Goal: Information Seeking & Learning: Learn about a topic

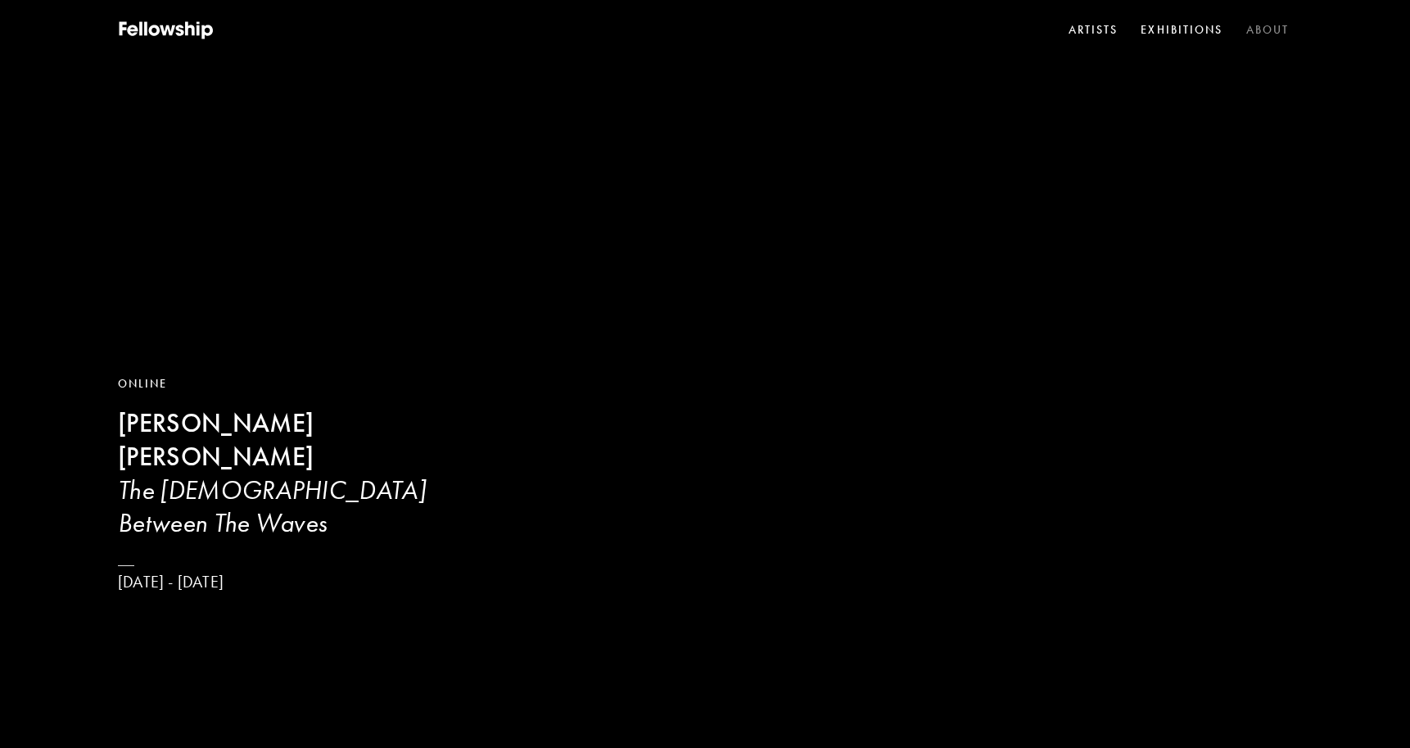
click at [1265, 27] on link "About" at bounding box center [1268, 30] width 50 height 25
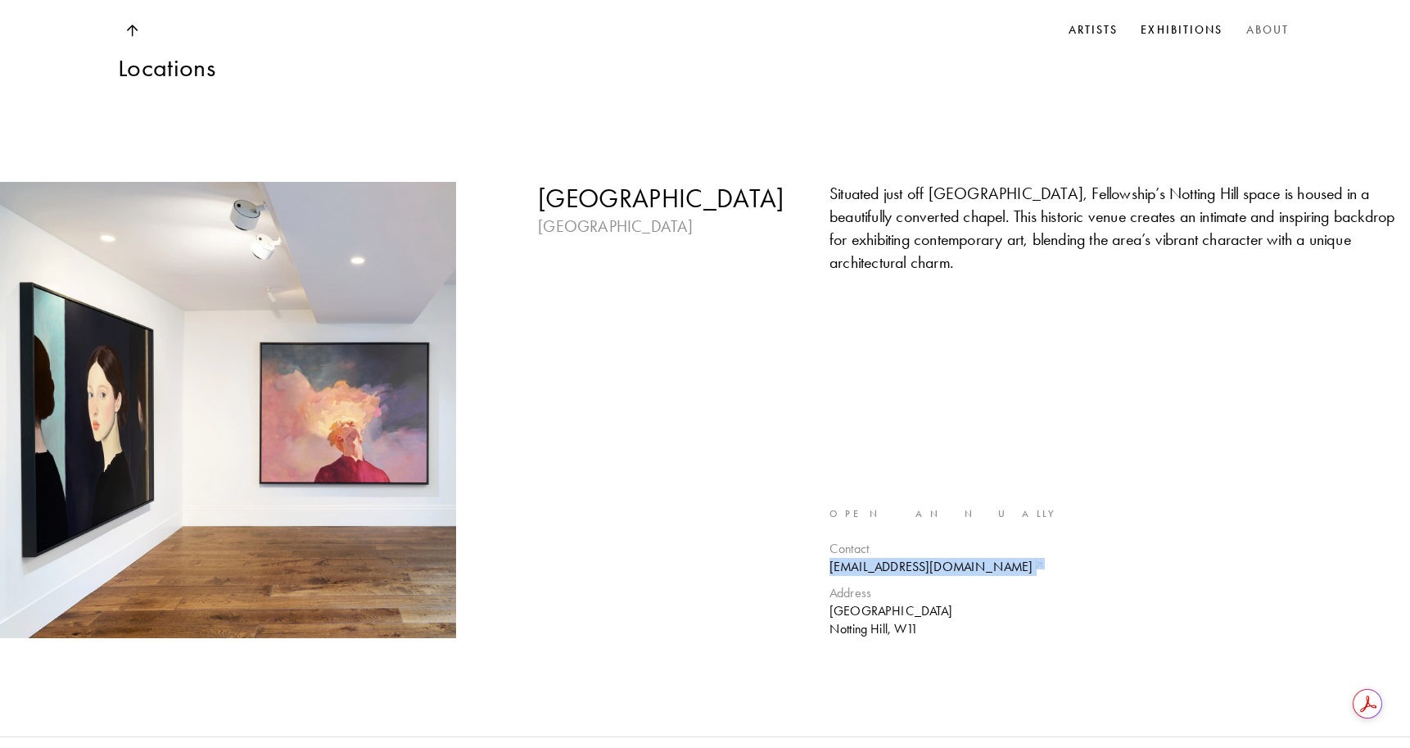
scroll to position [3517, 0]
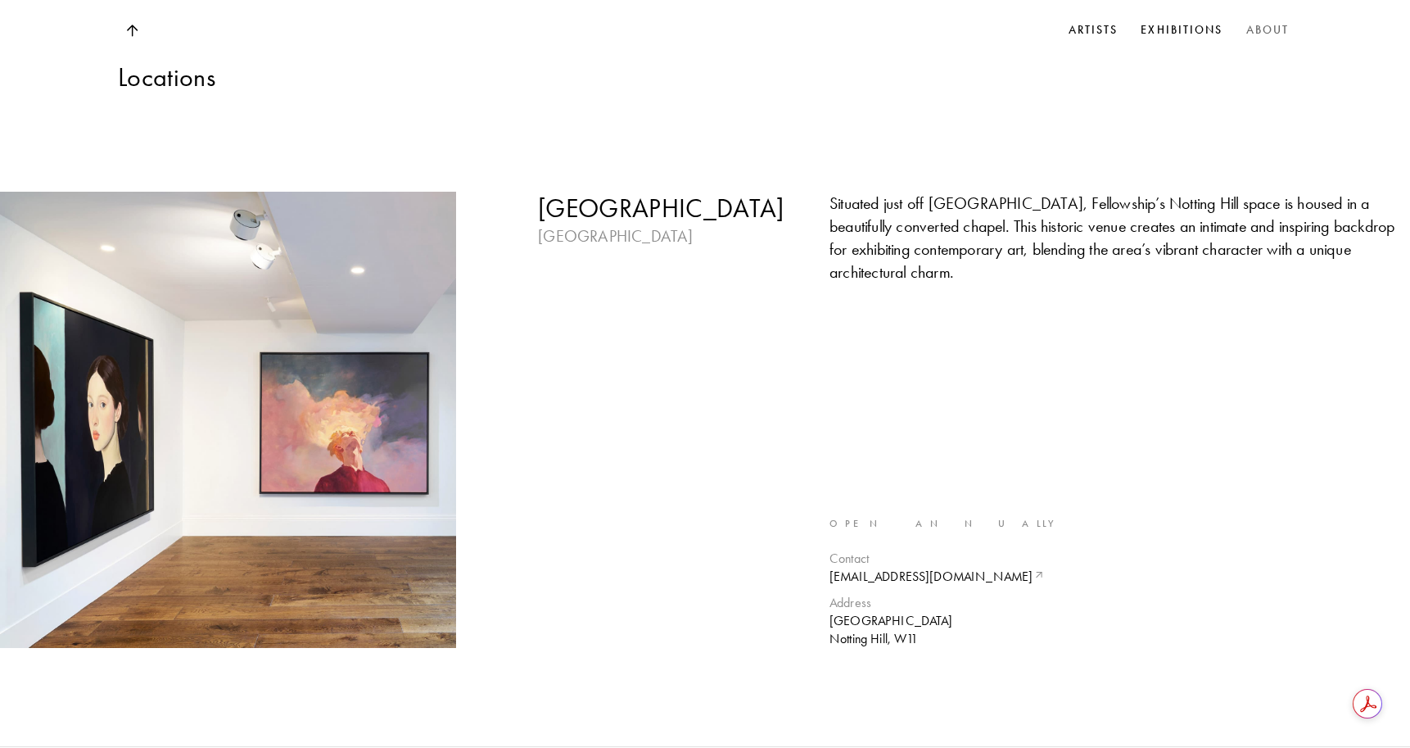
click at [1139, 449] on div "London England Situated just off Portobello Road, Fellowship’s Notting Hill spa…" at bounding box center [705, 419] width 1410 height 653
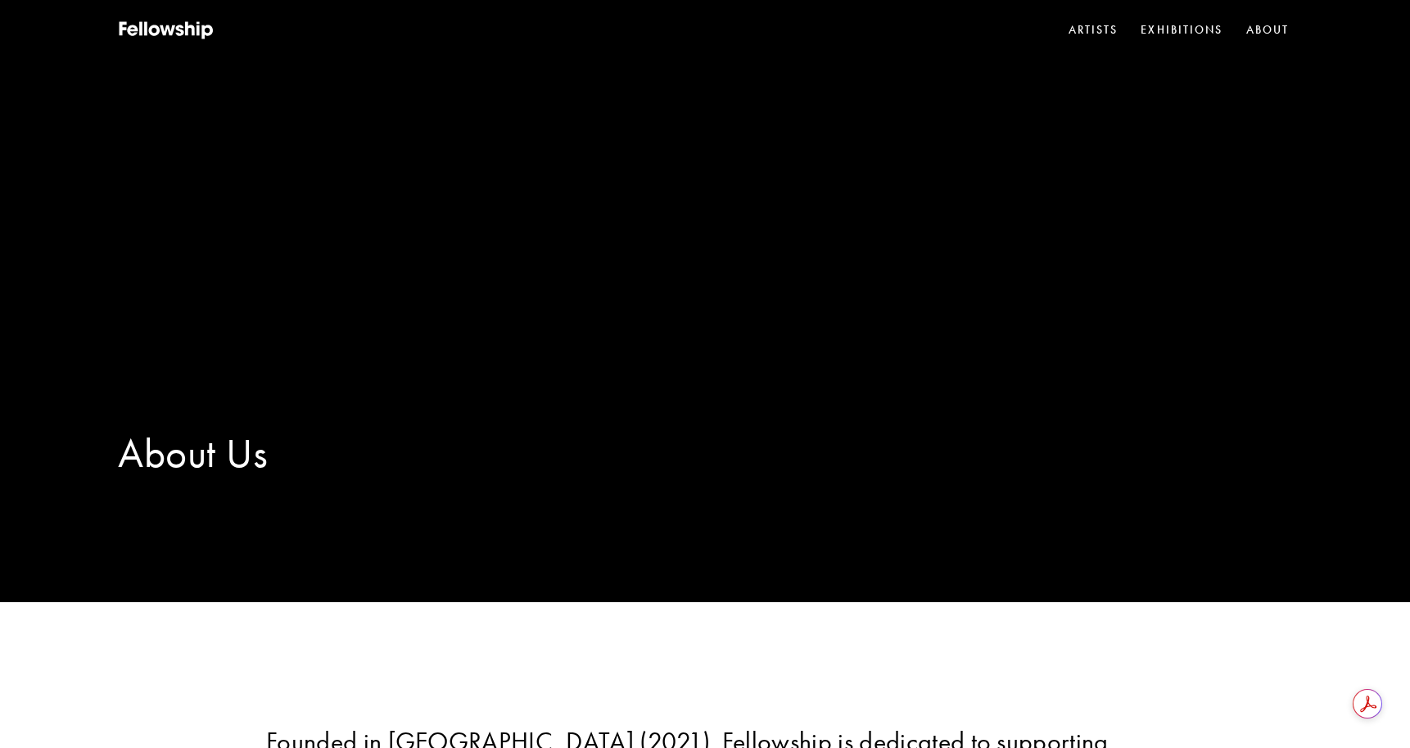
scroll to position [0, 0]
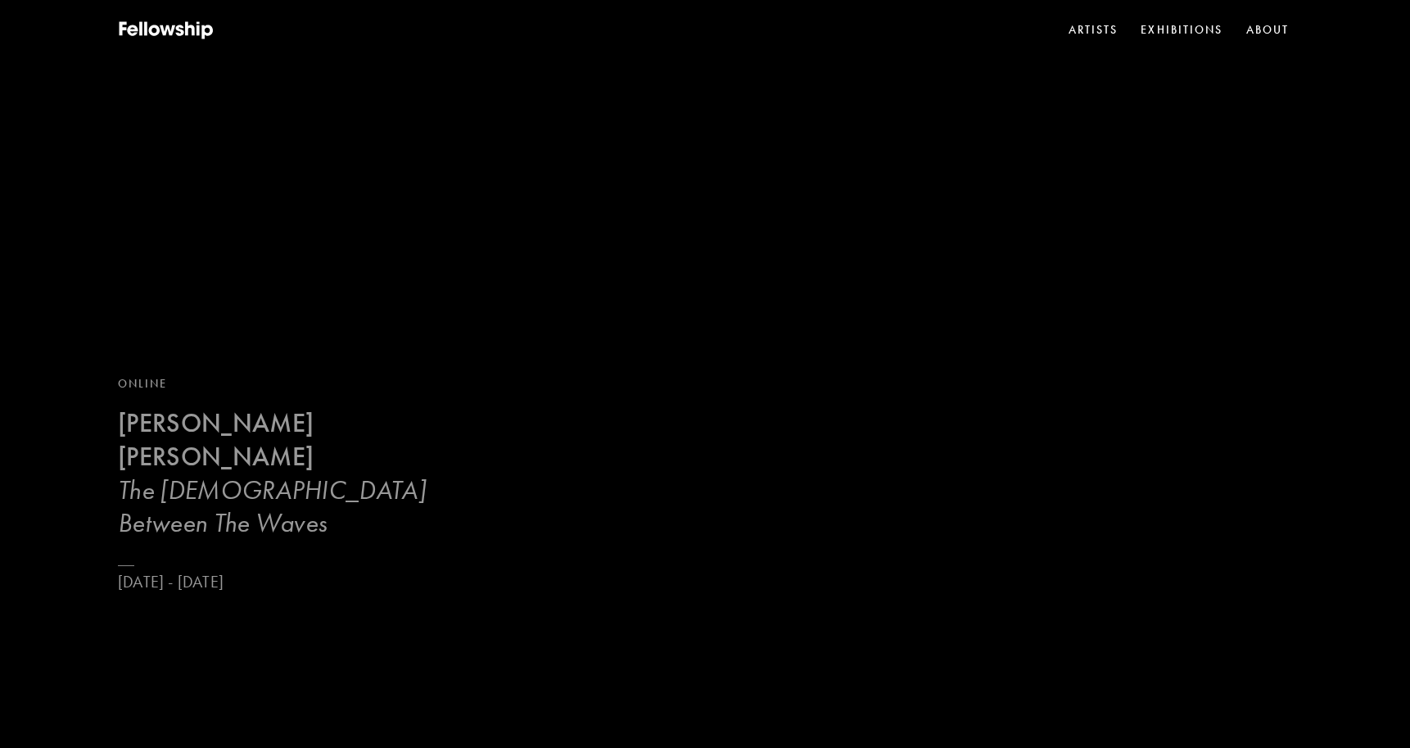
click at [349, 510] on h3 "The [DEMOGRAPHIC_DATA] Between The Waves" at bounding box center [293, 505] width 350 height 65
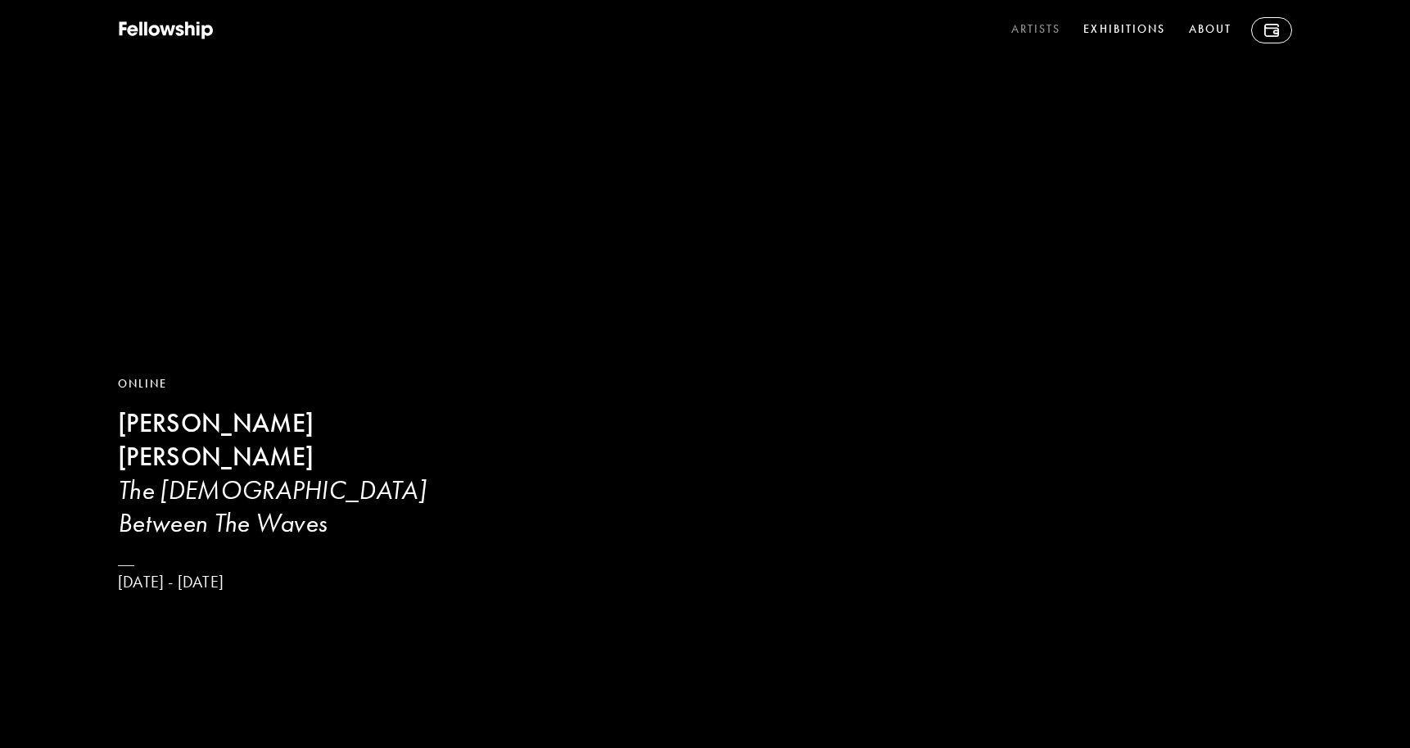
click at [1040, 33] on link "Artists" at bounding box center [1036, 30] width 56 height 26
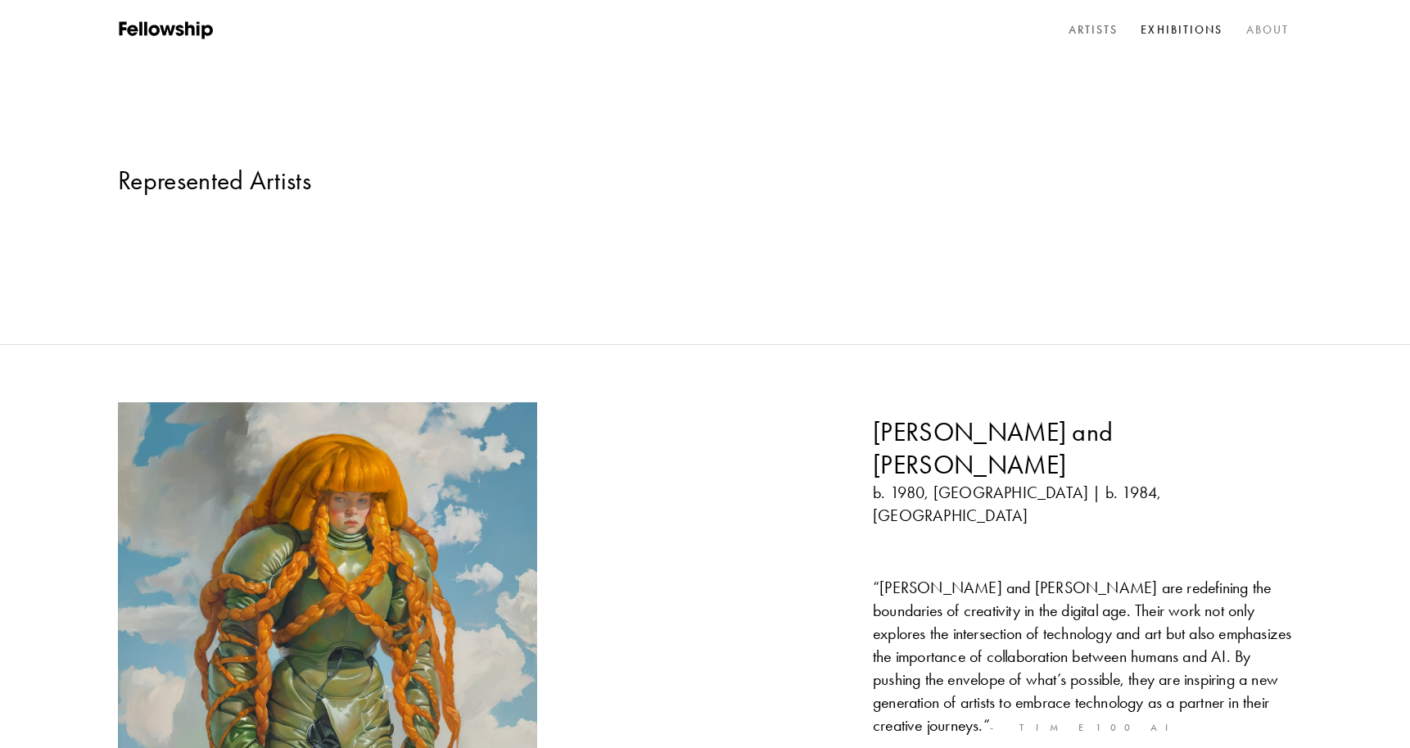
click at [1258, 28] on link "About" at bounding box center [1268, 30] width 50 height 25
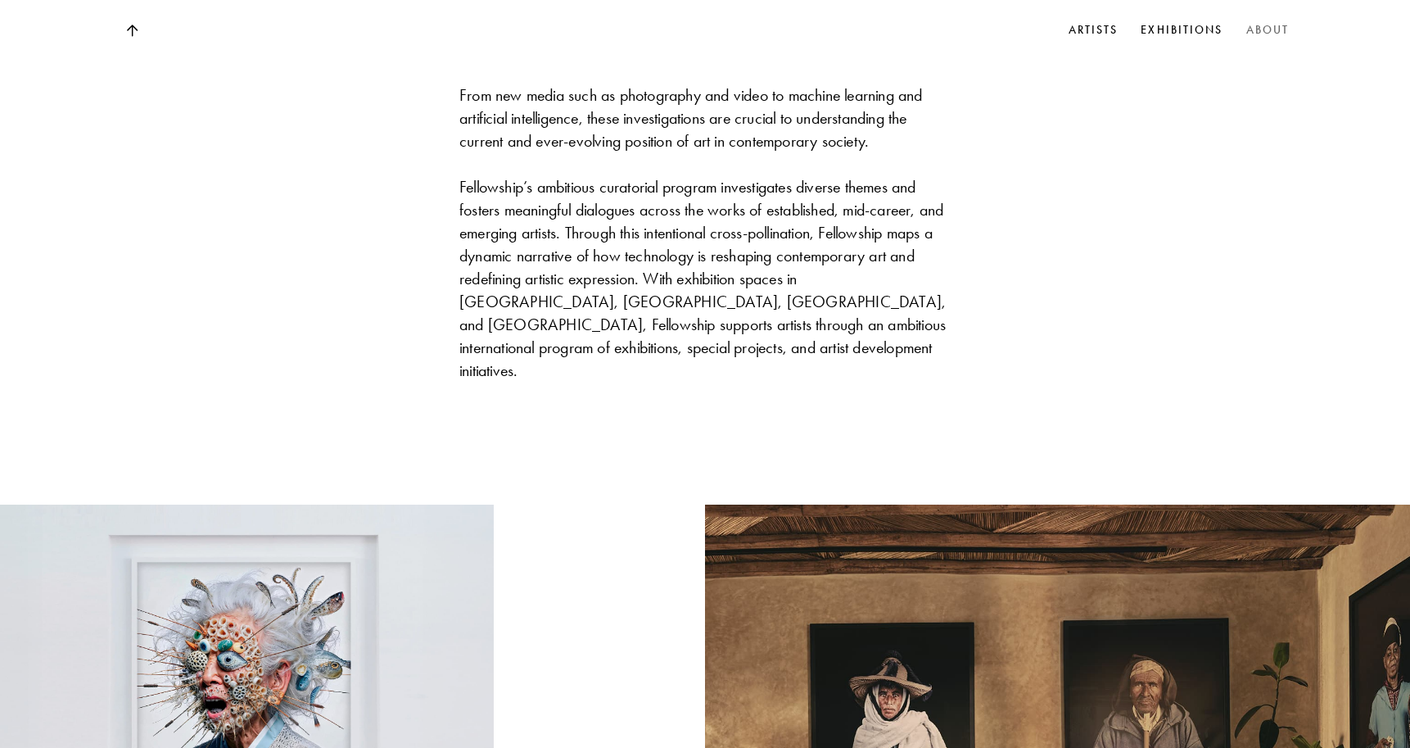
scroll to position [968, 0]
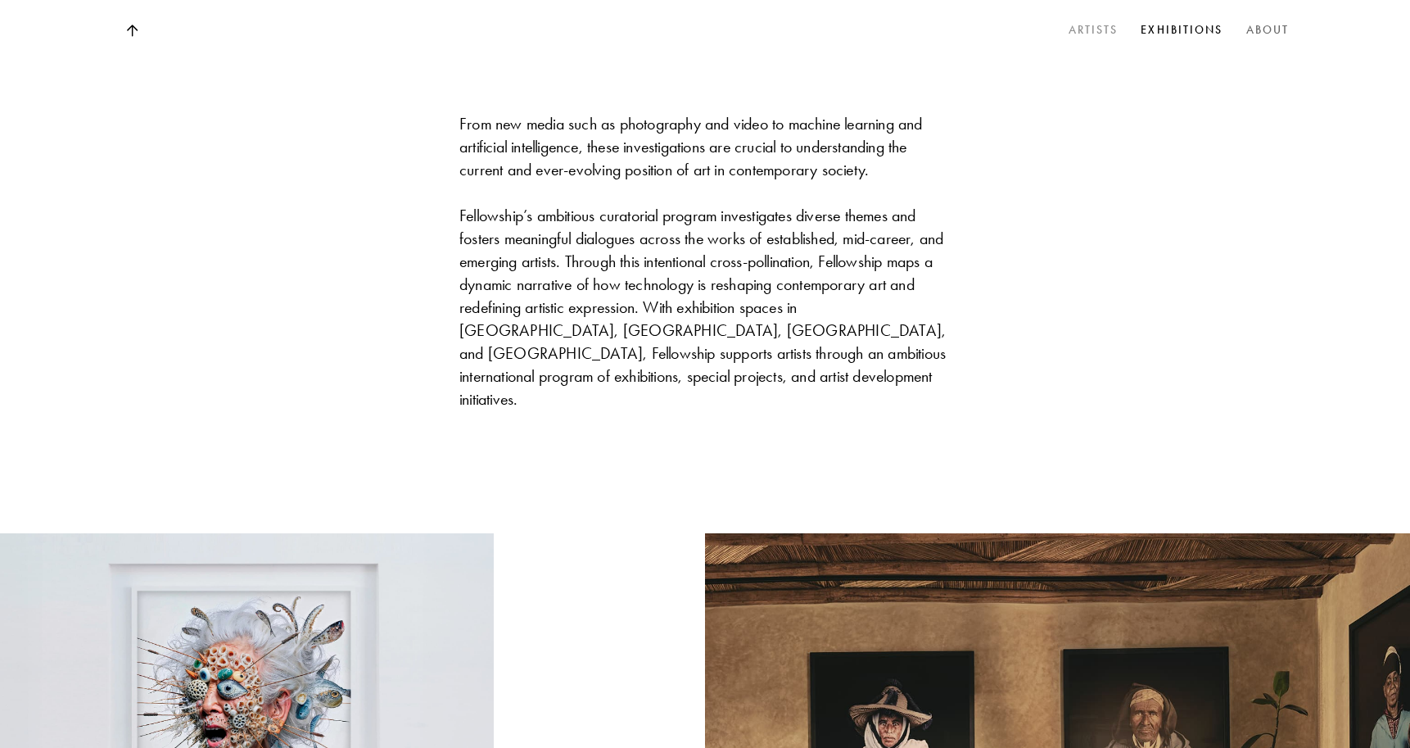
click at [1092, 29] on link "Artists" at bounding box center [1093, 30] width 56 height 25
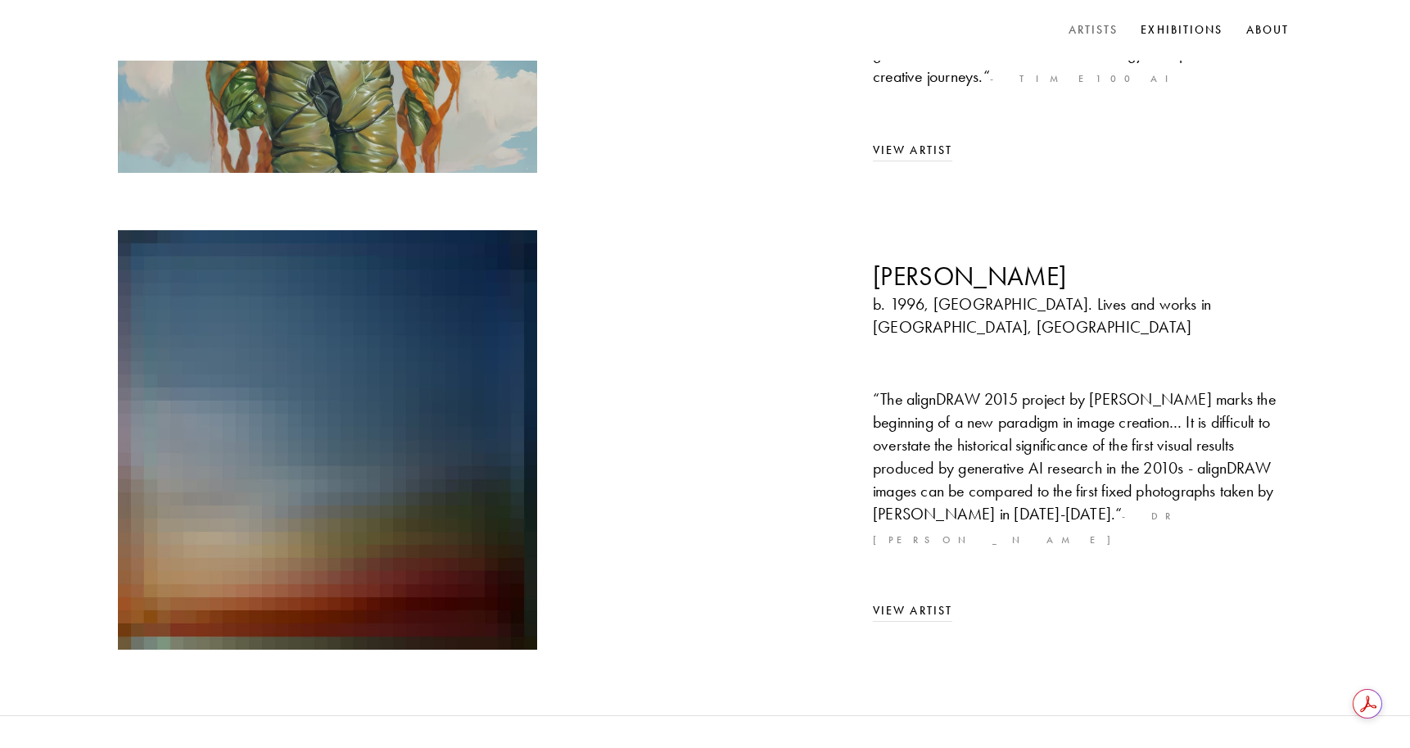
scroll to position [650, 0]
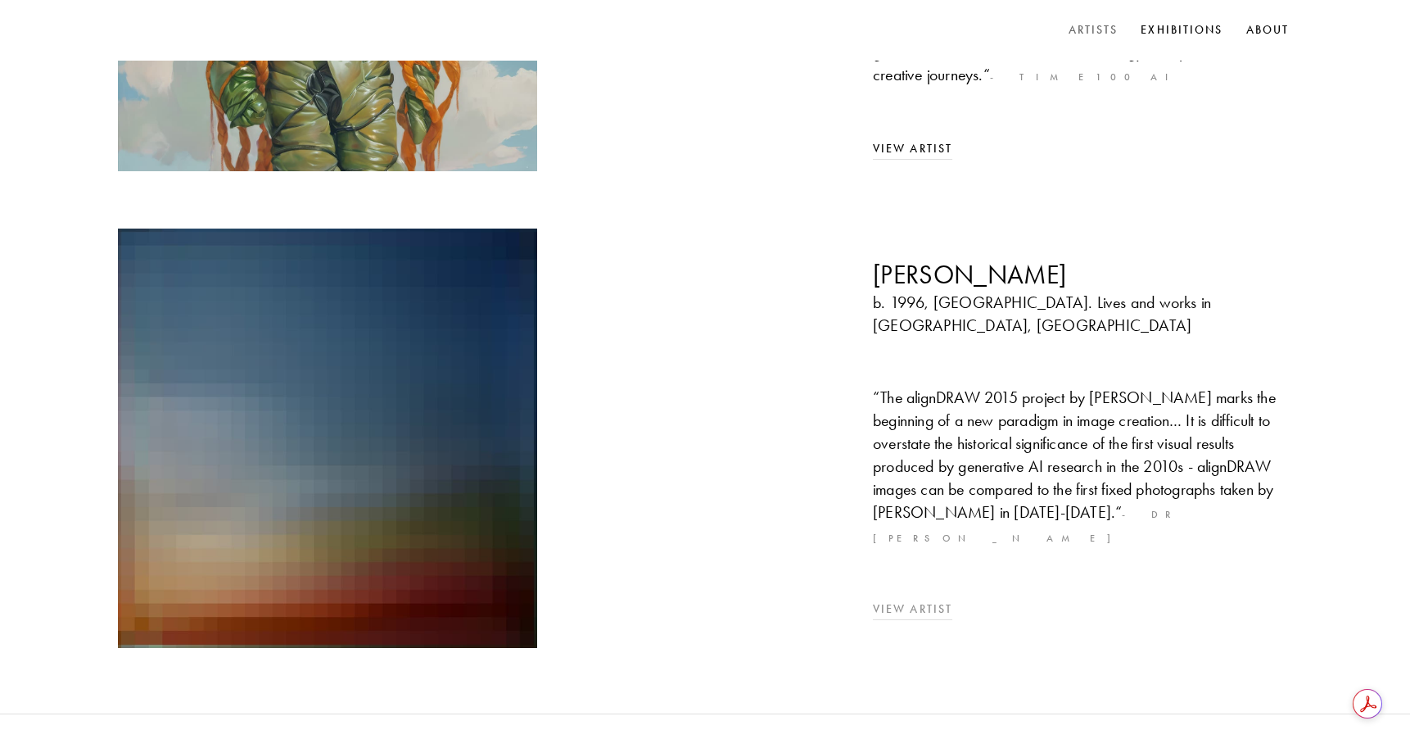
click at [477, 305] on img at bounding box center [327, 438] width 440 height 440
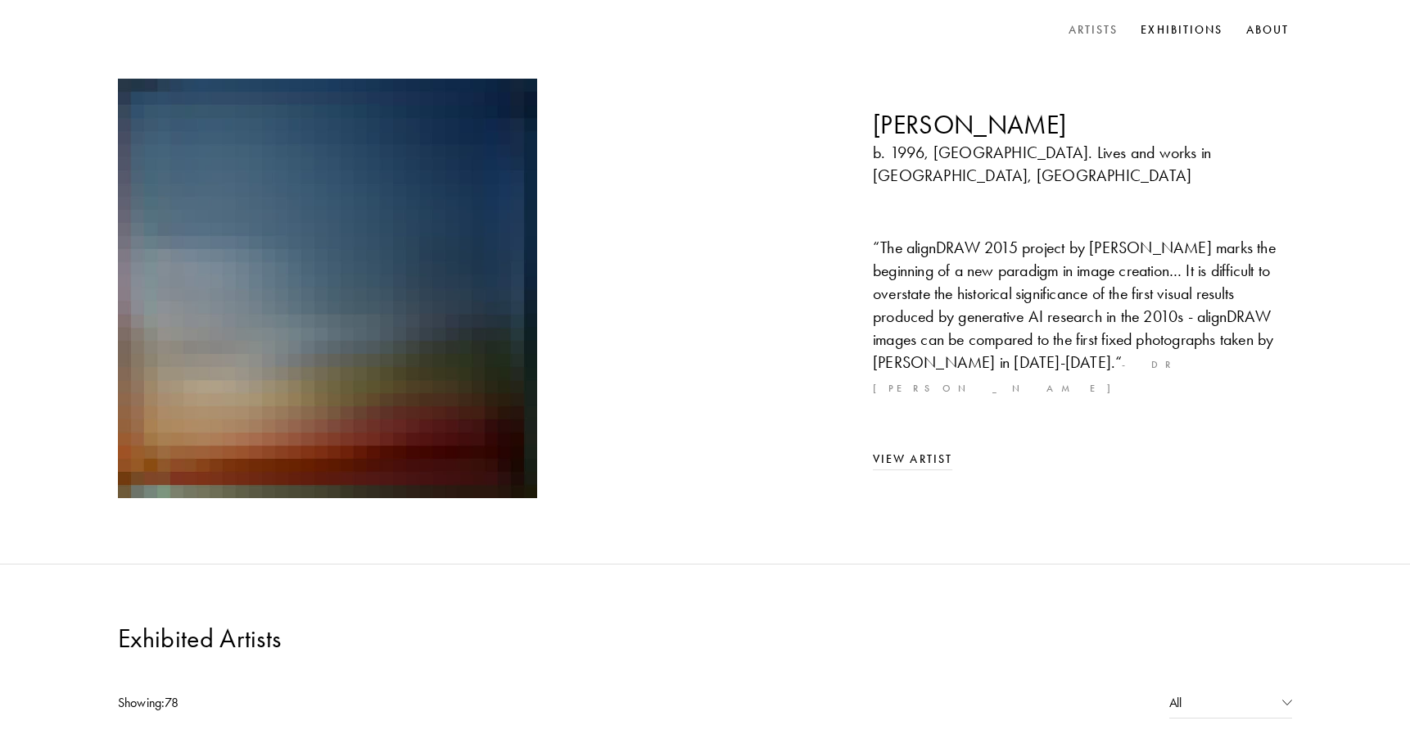
scroll to position [633, 0]
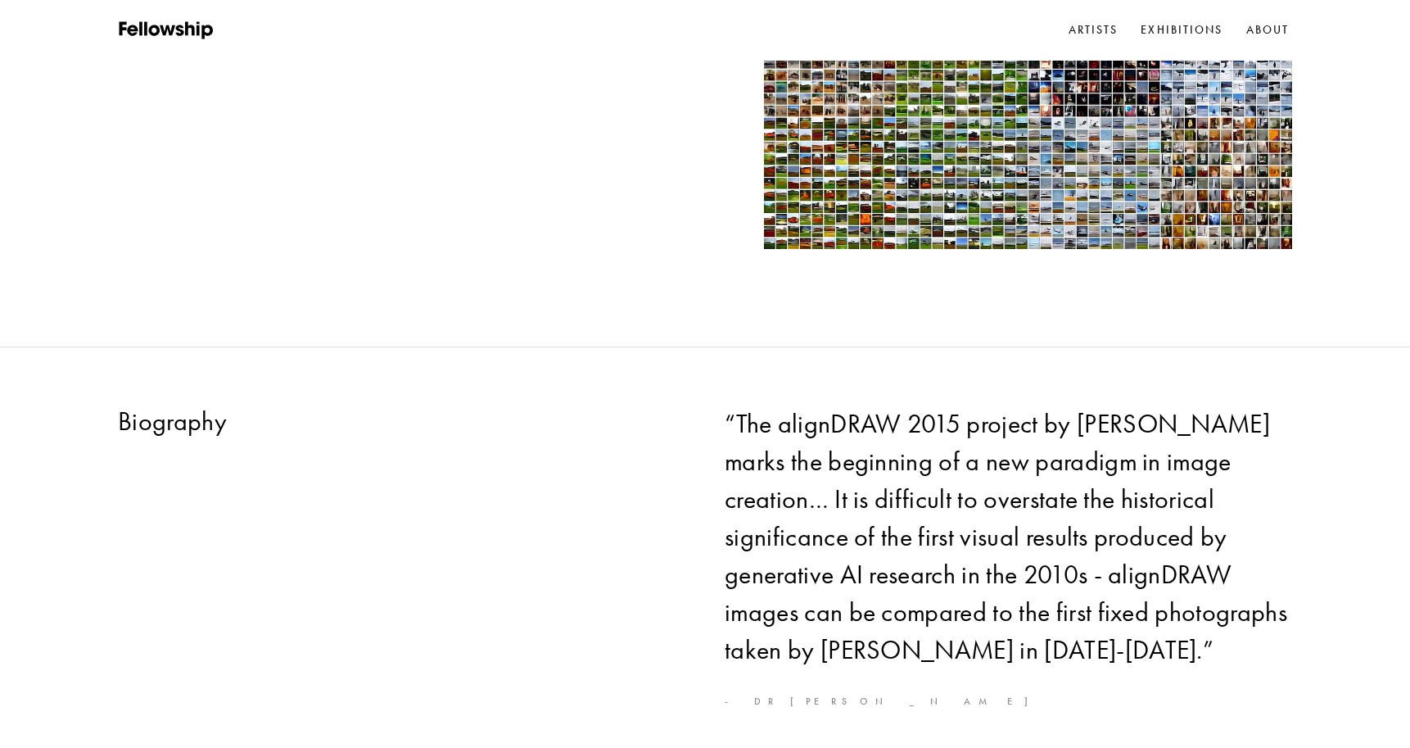
scroll to position [176, 0]
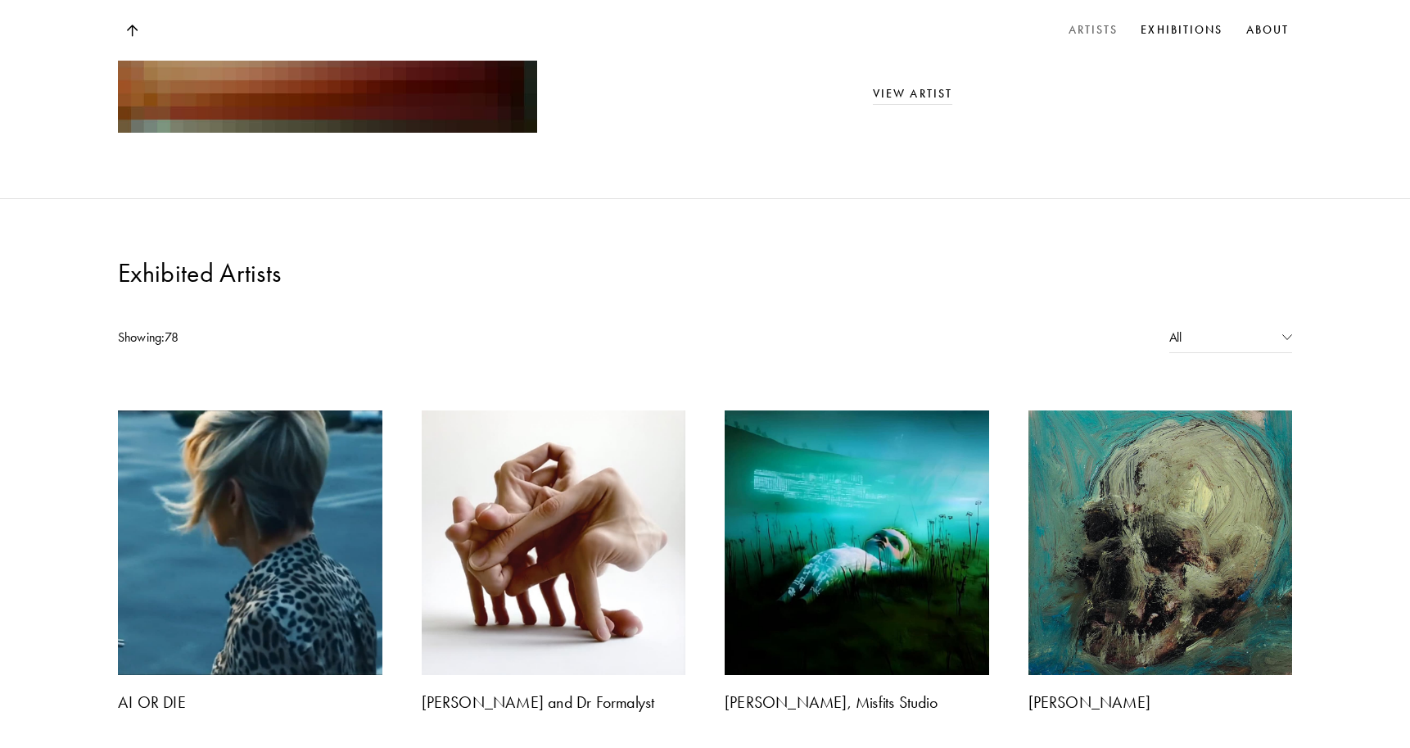
scroll to position [1168, 0]
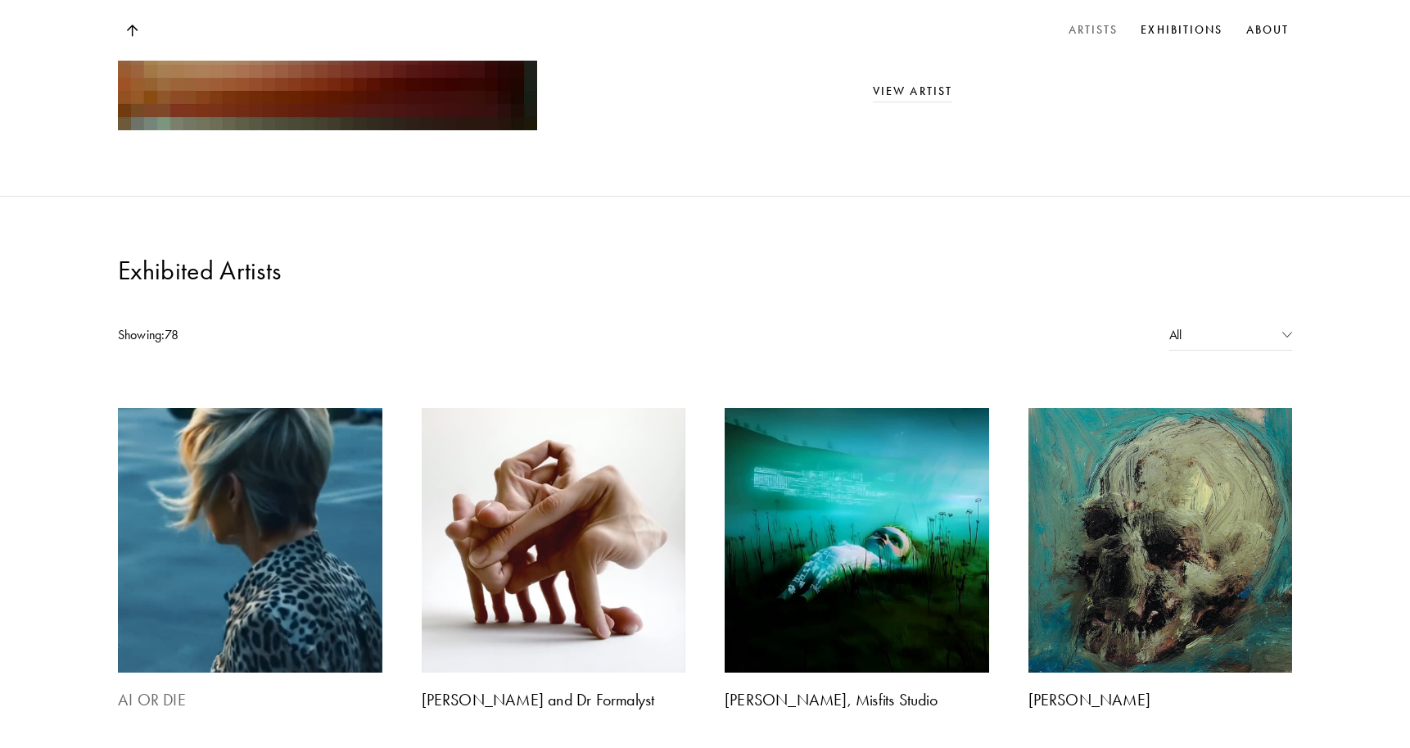
click at [294, 424] on img at bounding box center [250, 540] width 278 height 278
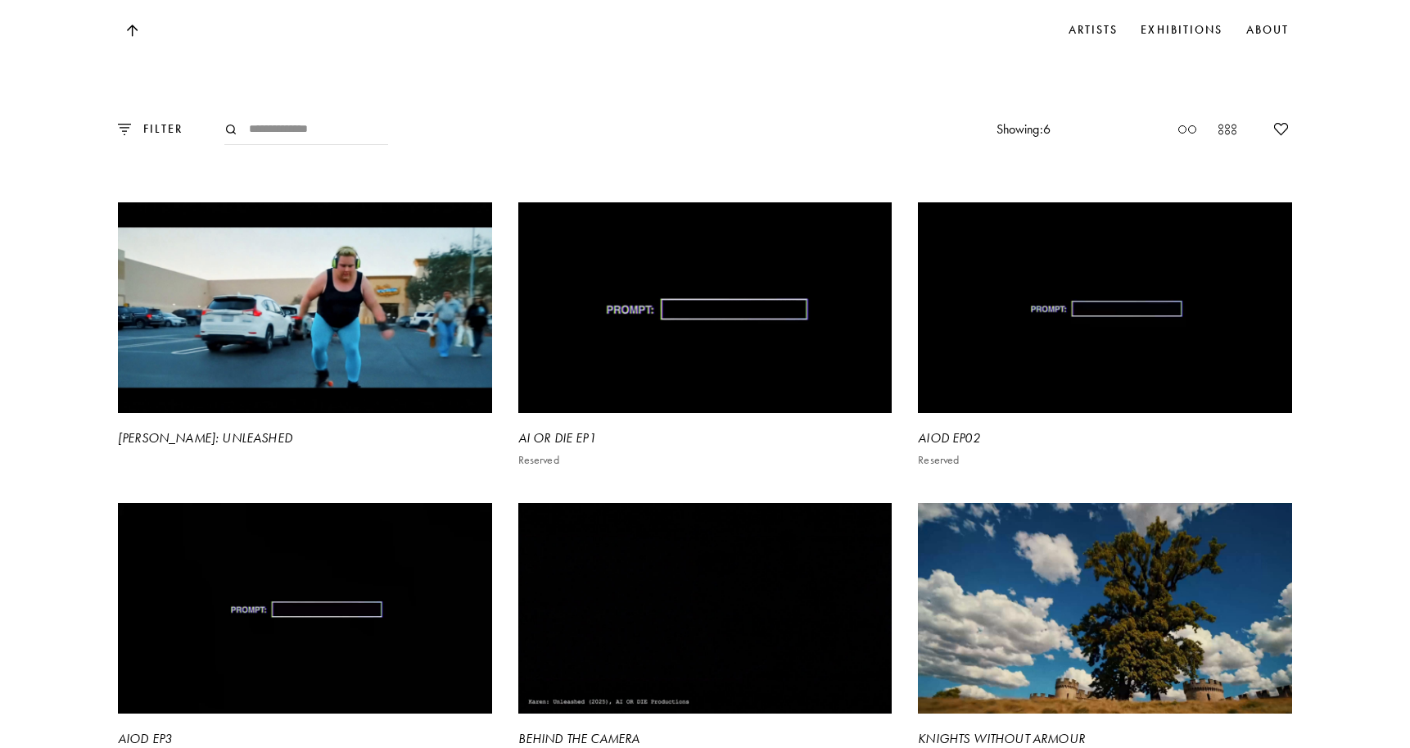
scroll to position [1642, 0]
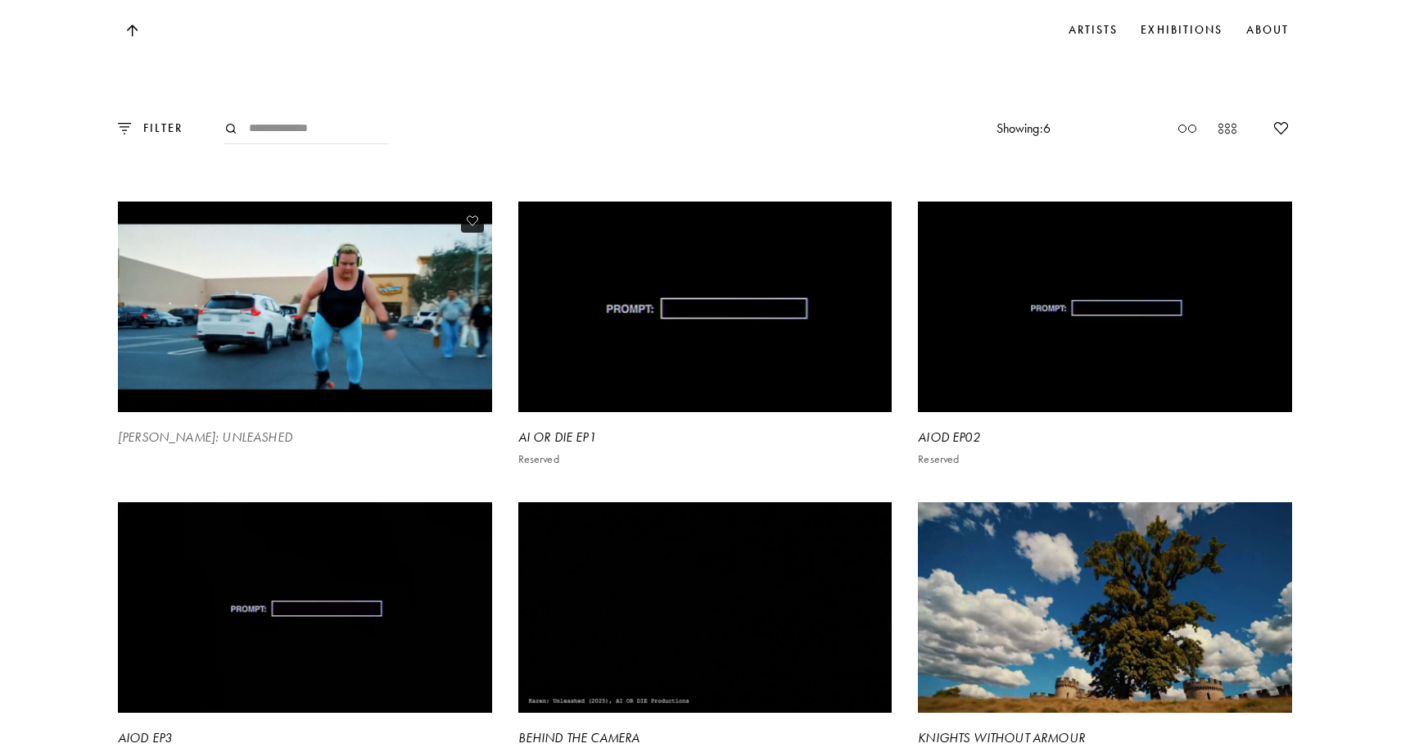
click at [318, 278] on video at bounding box center [304, 306] width 385 height 217
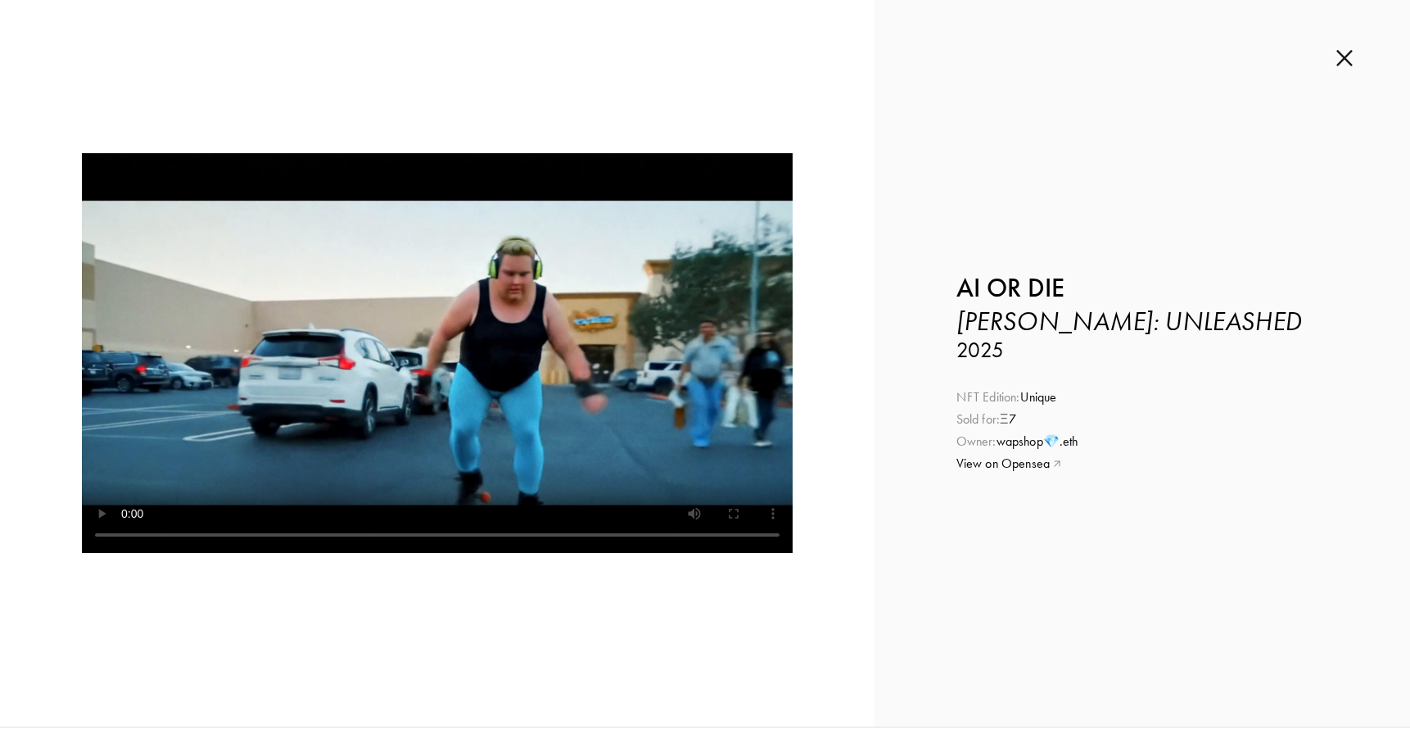
scroll to position [18, 0]
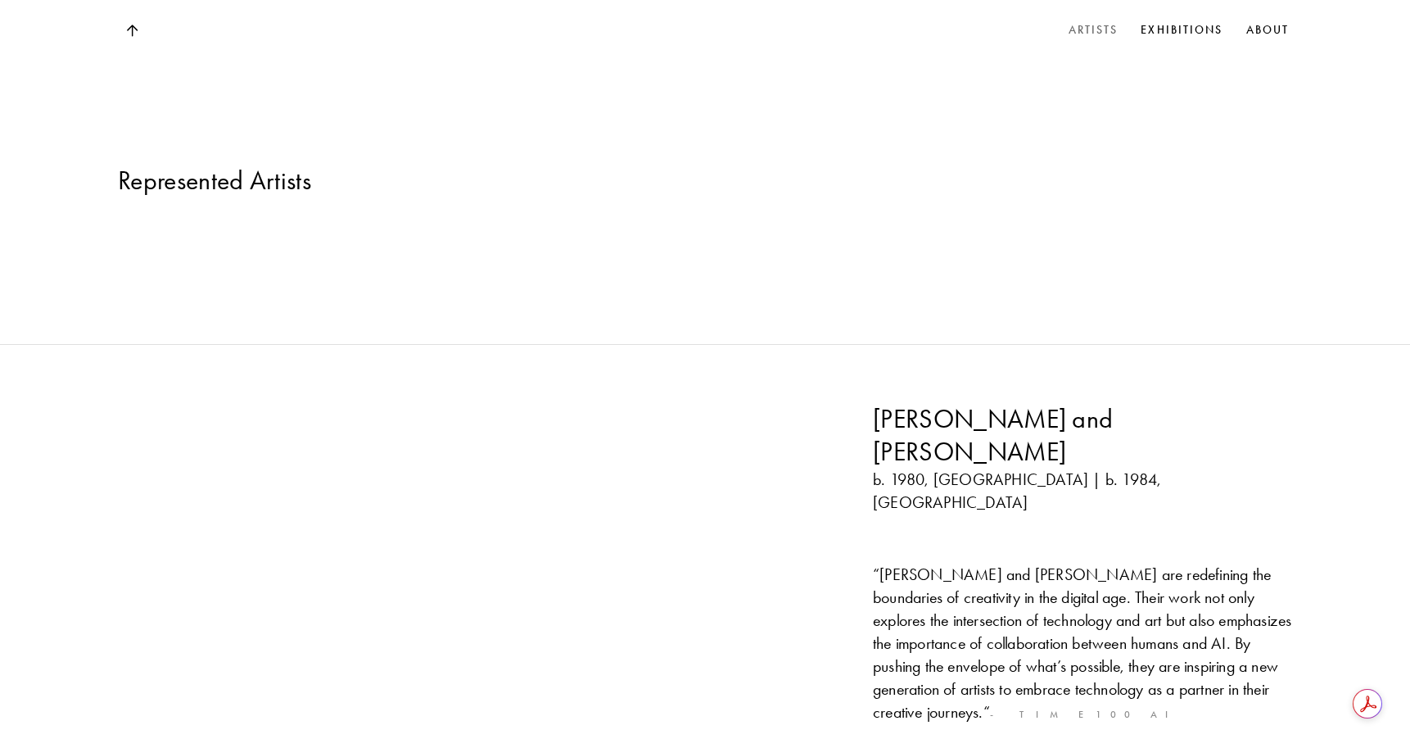
scroll to position [1168, 0]
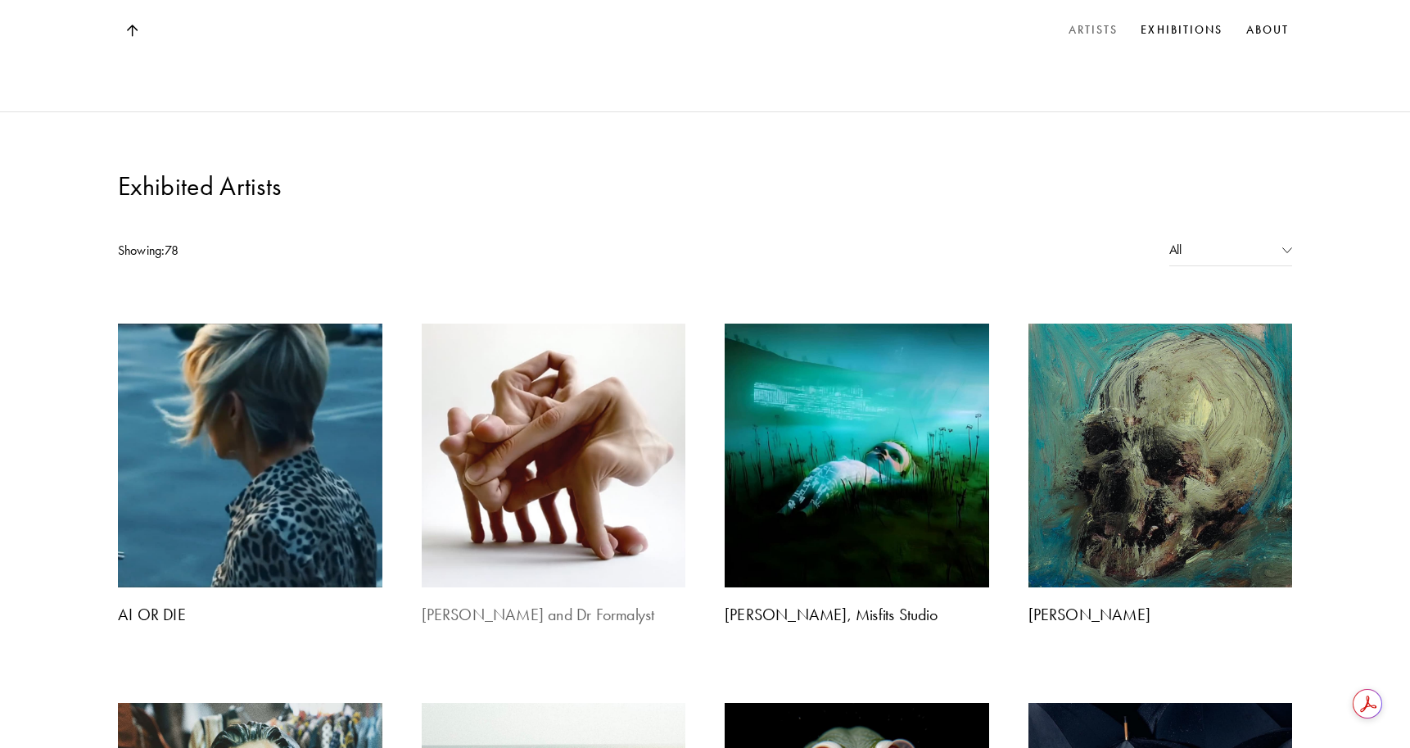
click at [529, 317] on img at bounding box center [553, 456] width 278 height 278
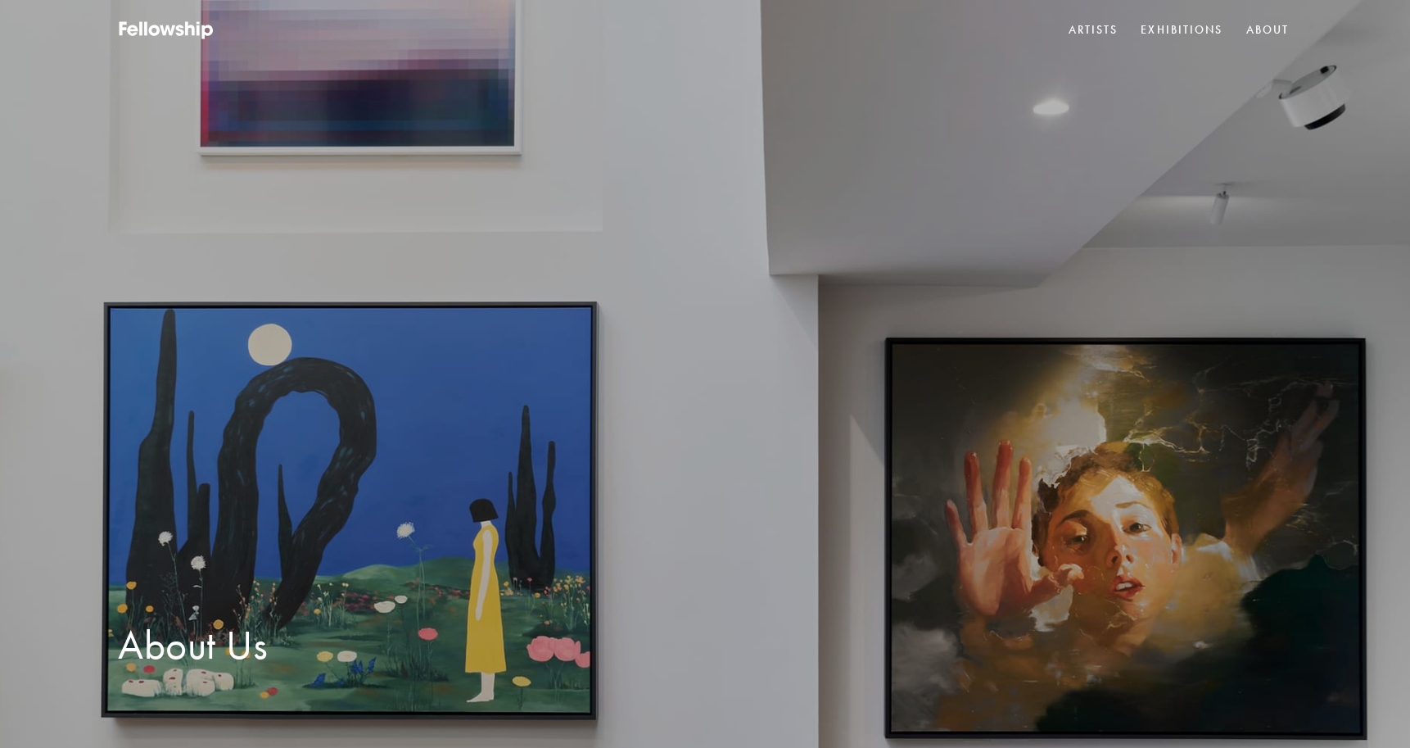
click at [1270, 29] on link "About" at bounding box center [1268, 30] width 50 height 25
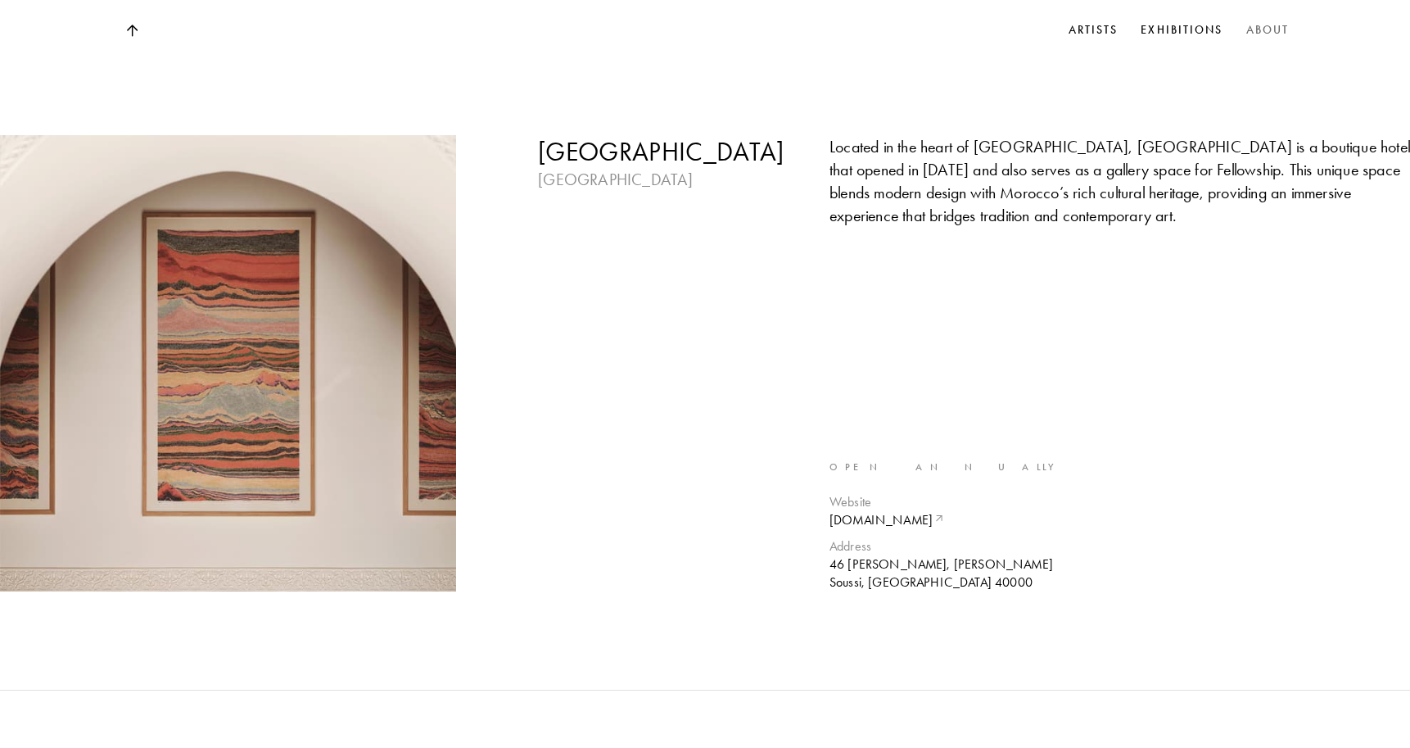
scroll to position [4240, 0]
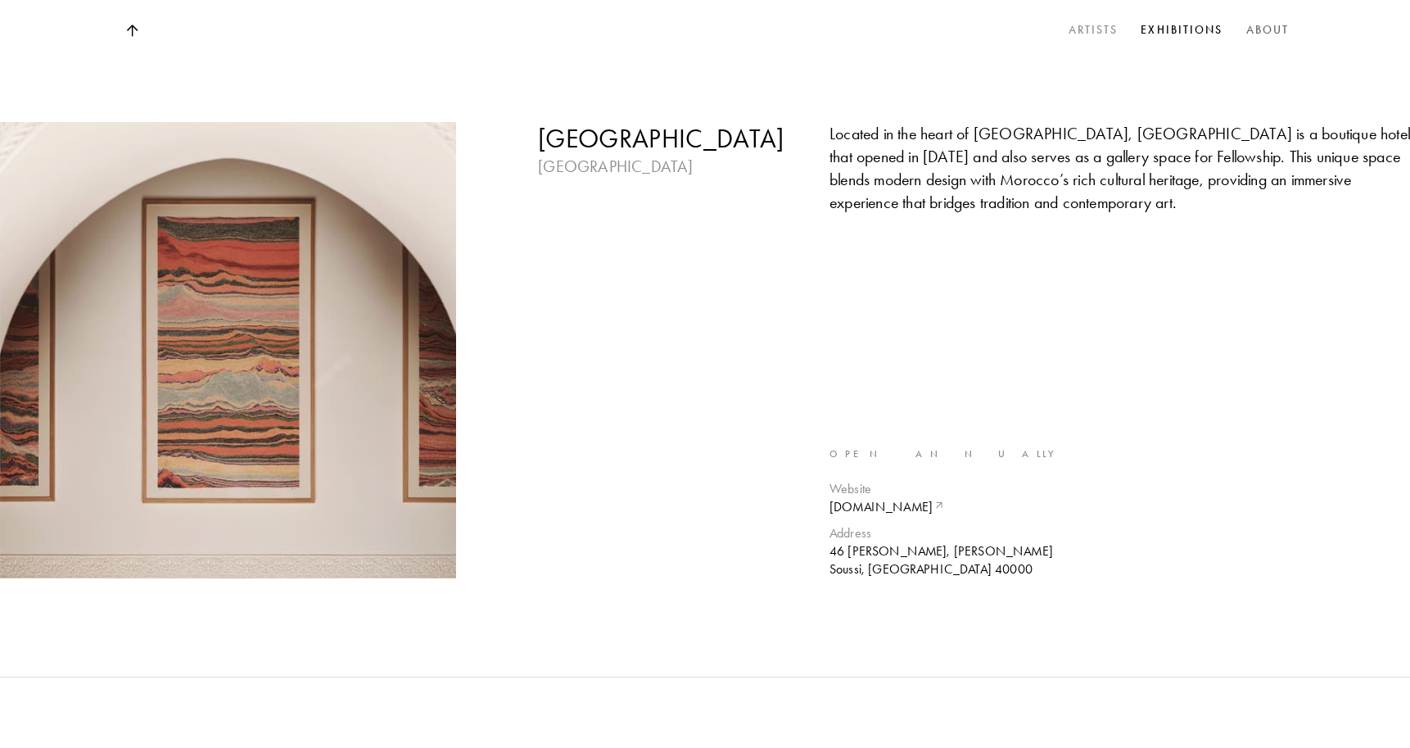
click at [1104, 27] on link "Artists" at bounding box center [1093, 30] width 56 height 25
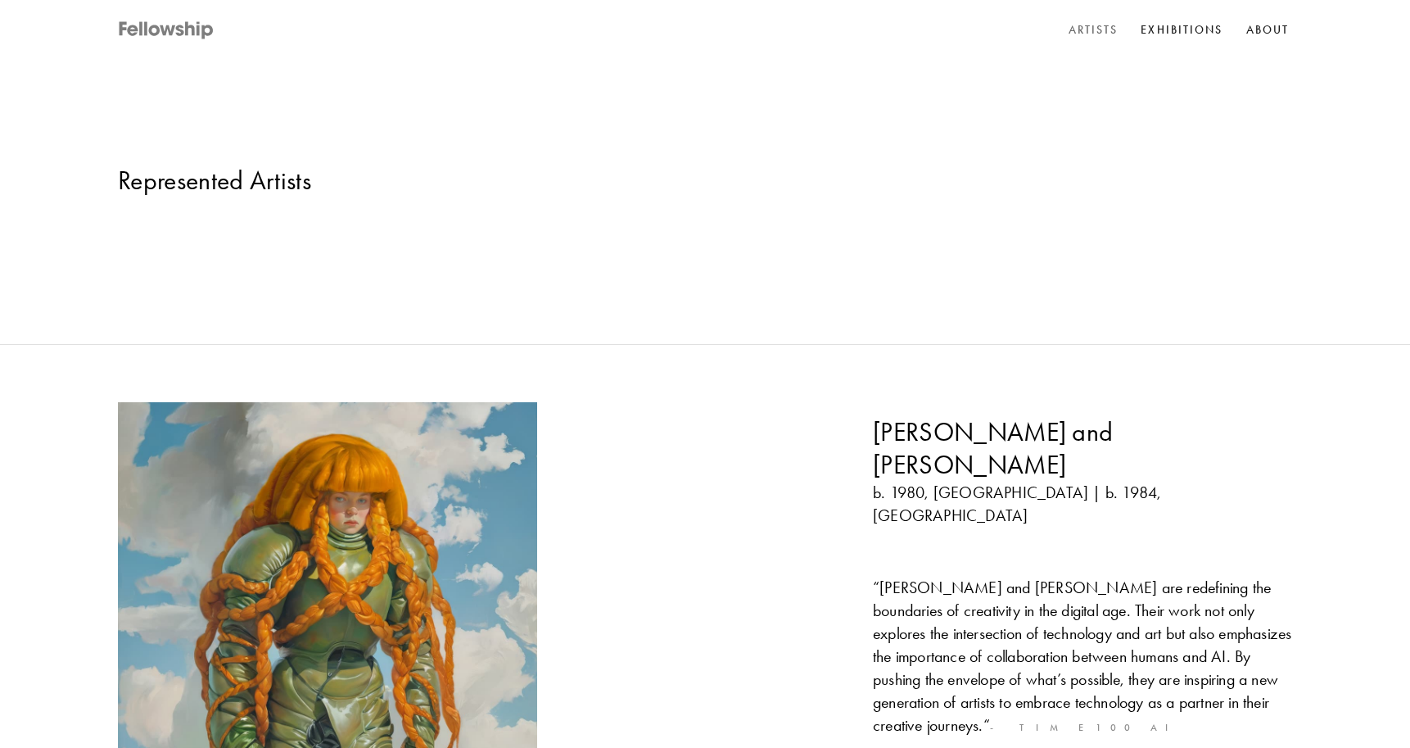
click at [183, 31] on icon at bounding box center [181, 30] width 8 height 11
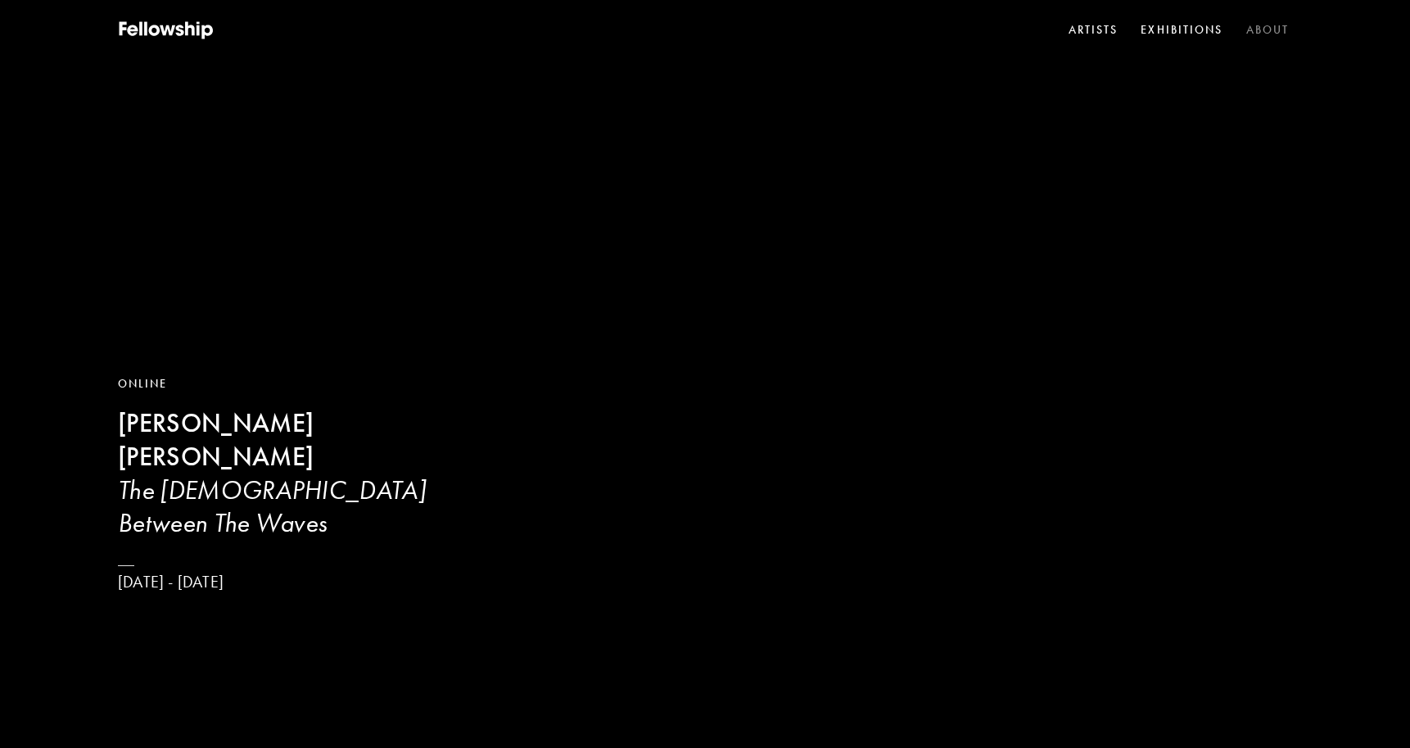
click at [1262, 27] on link "About" at bounding box center [1268, 30] width 50 height 25
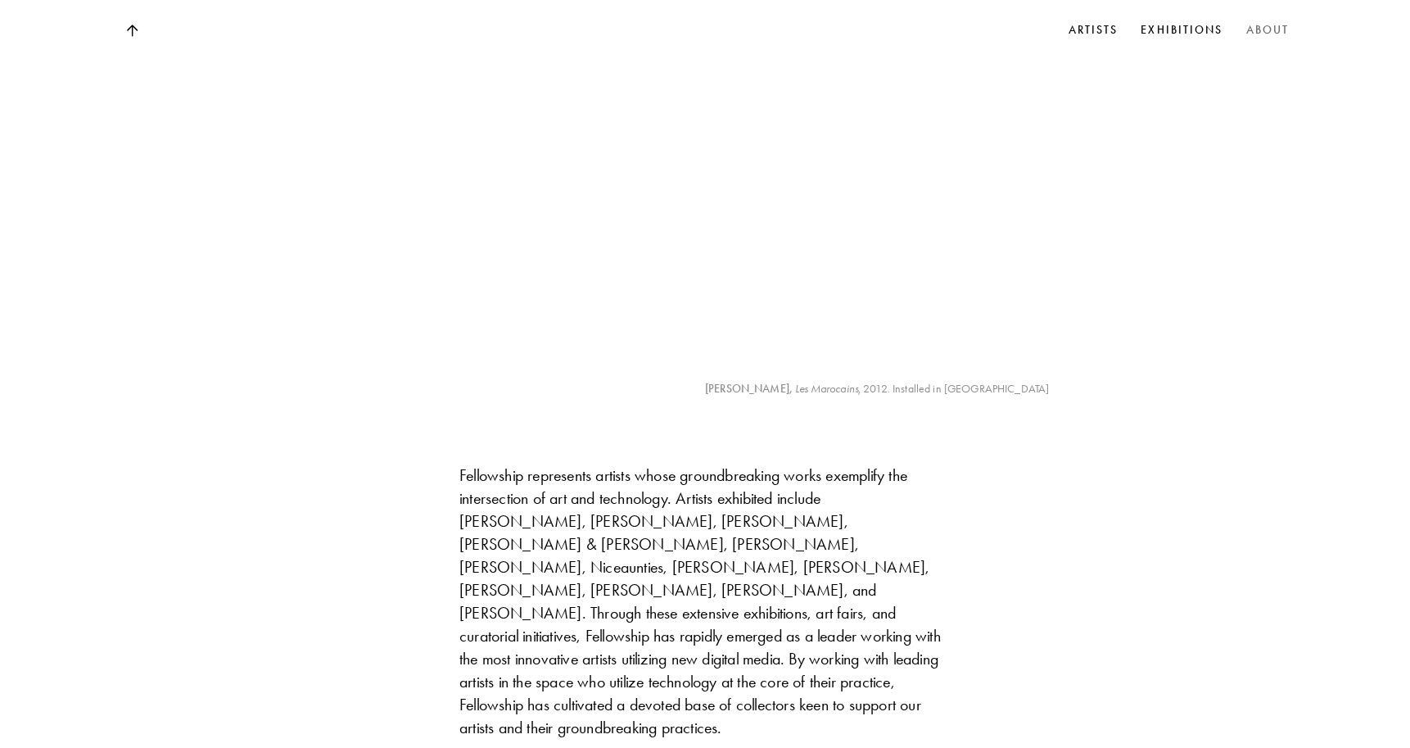
scroll to position [1833, 0]
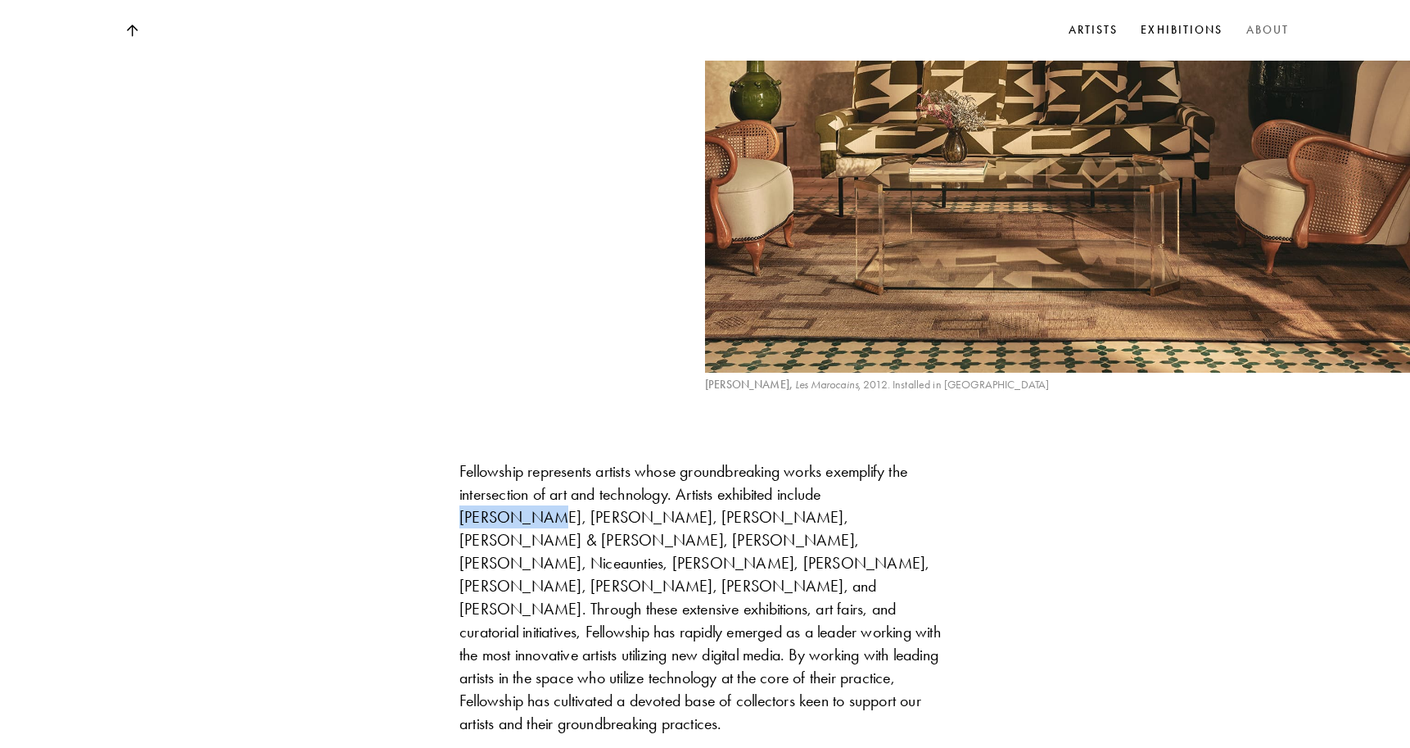
drag, startPoint x: 844, startPoint y: 321, endPoint x: 922, endPoint y: 321, distance: 77.8
click at [922, 459] on div "Fellowship represents artists whose groundbreaking works exemplify the intersec…" at bounding box center [704, 631] width 491 height 344
copy div "Guy Bourdin"
click at [575, 459] on div "Fellowship represents artists whose groundbreaking works exemplify the intersec…" at bounding box center [704, 631] width 491 height 344
drag, startPoint x: 672, startPoint y: 341, endPoint x: 553, endPoint y: 344, distance: 119.6
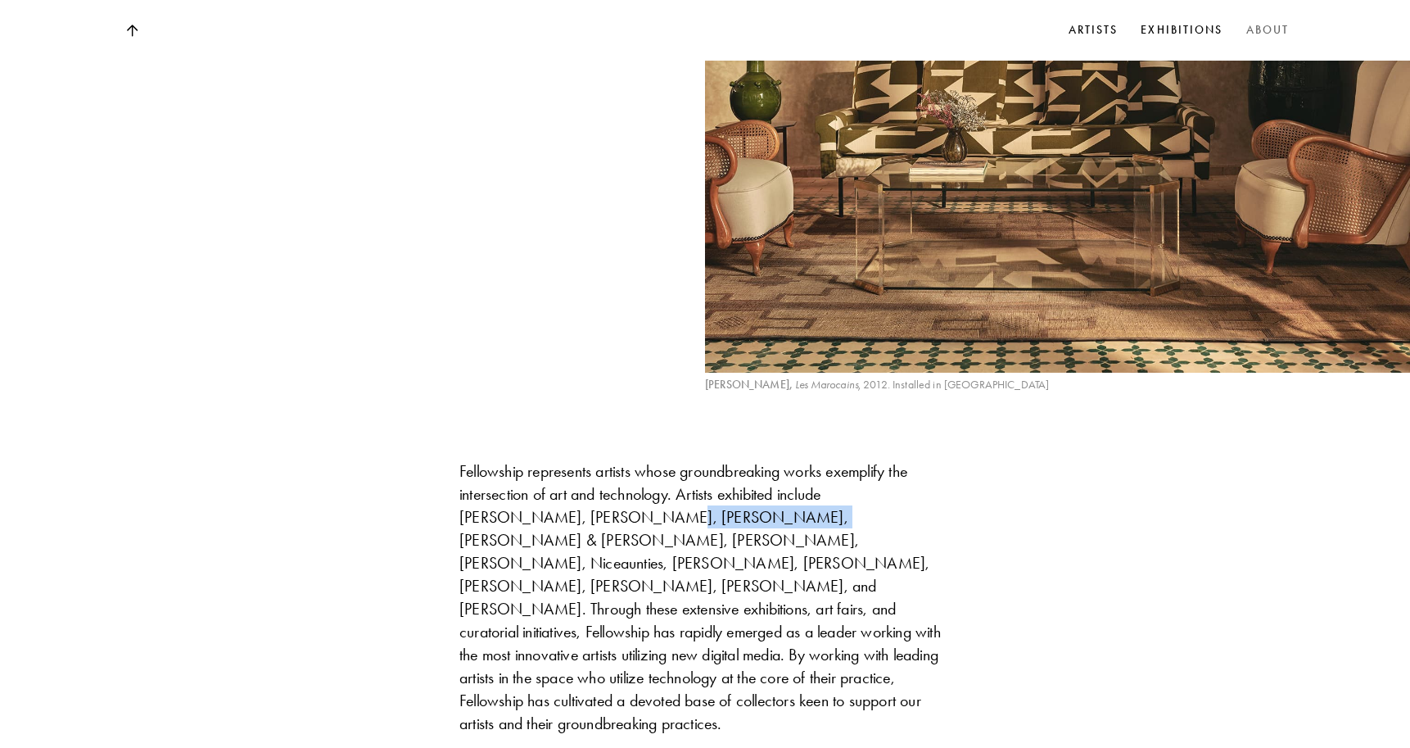
click at [553, 459] on div "Fellowship represents artists whose groundbreaking works exemplify the intersec…" at bounding box center [704, 631] width 491 height 344
copy div "[PERSON_NAME]"
click at [1207, 462] on div "Founded in London (2021), Fellowship is dedicated to supporting and advancing t…" at bounding box center [705, 323] width 1410 height 2727
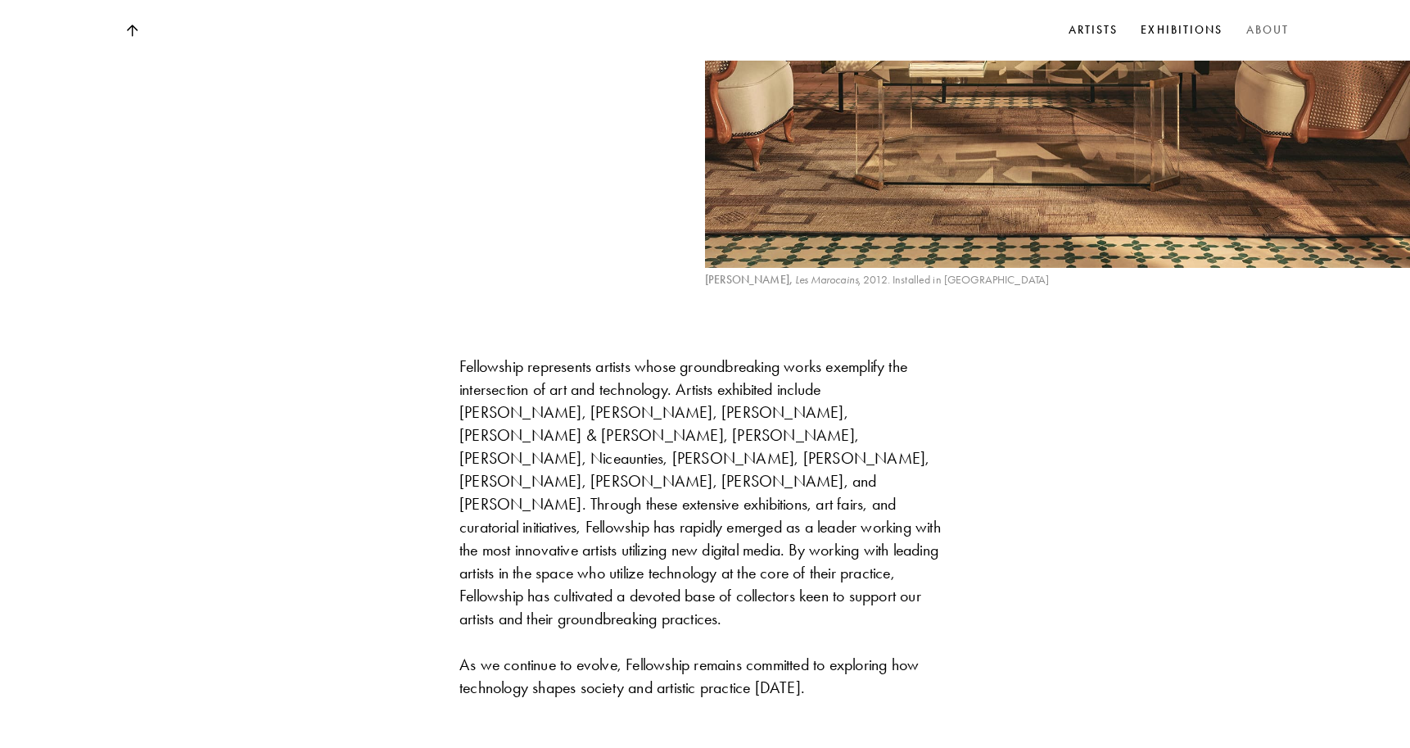
scroll to position [1940, 0]
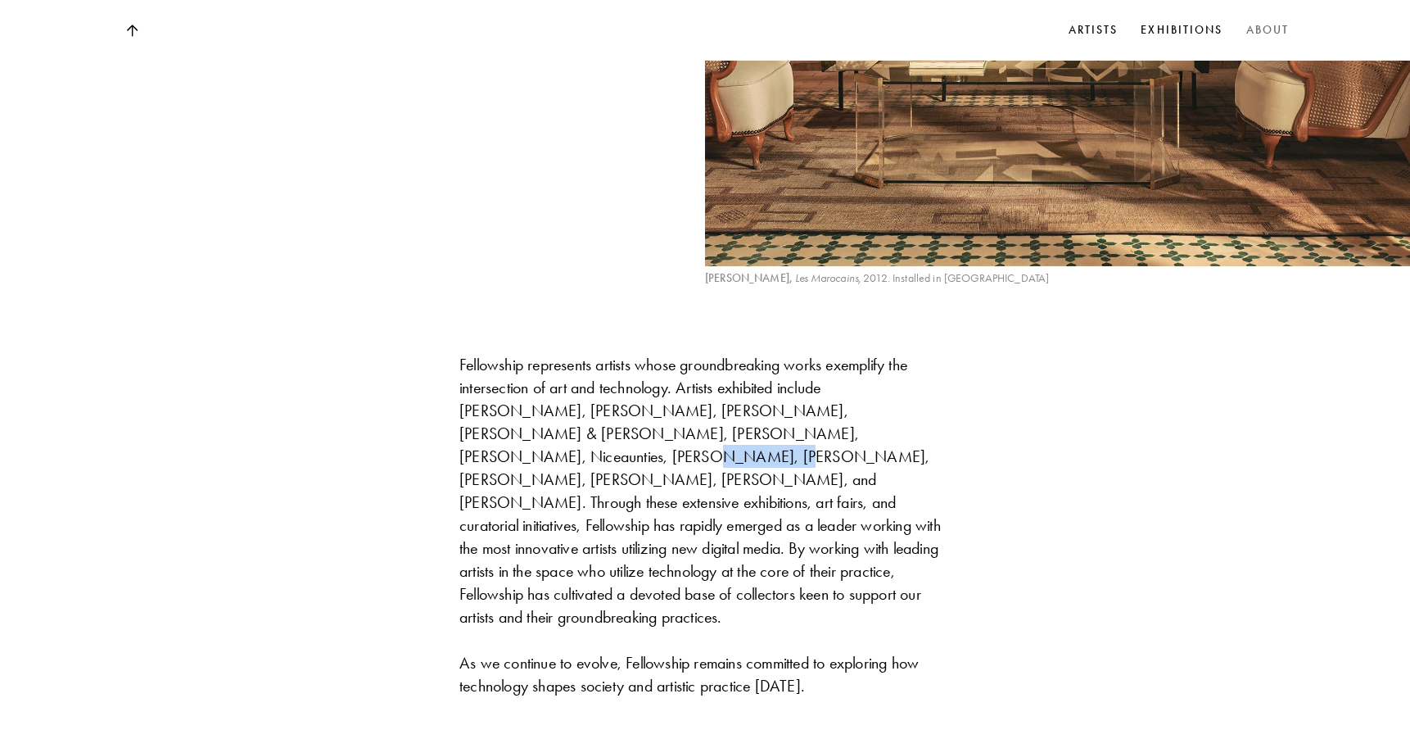
drag, startPoint x: 838, startPoint y: 262, endPoint x: 765, endPoint y: 262, distance: 73.7
click at [765, 353] on div "Fellowship represents artists whose groundbreaking works exemplify the intersec…" at bounding box center [704, 525] width 491 height 344
copy div "Niceaunties"
click at [1233, 240] on div "Founded in London (2021), Fellowship is dedicated to supporting and advancing t…" at bounding box center [705, 217] width 1410 height 2727
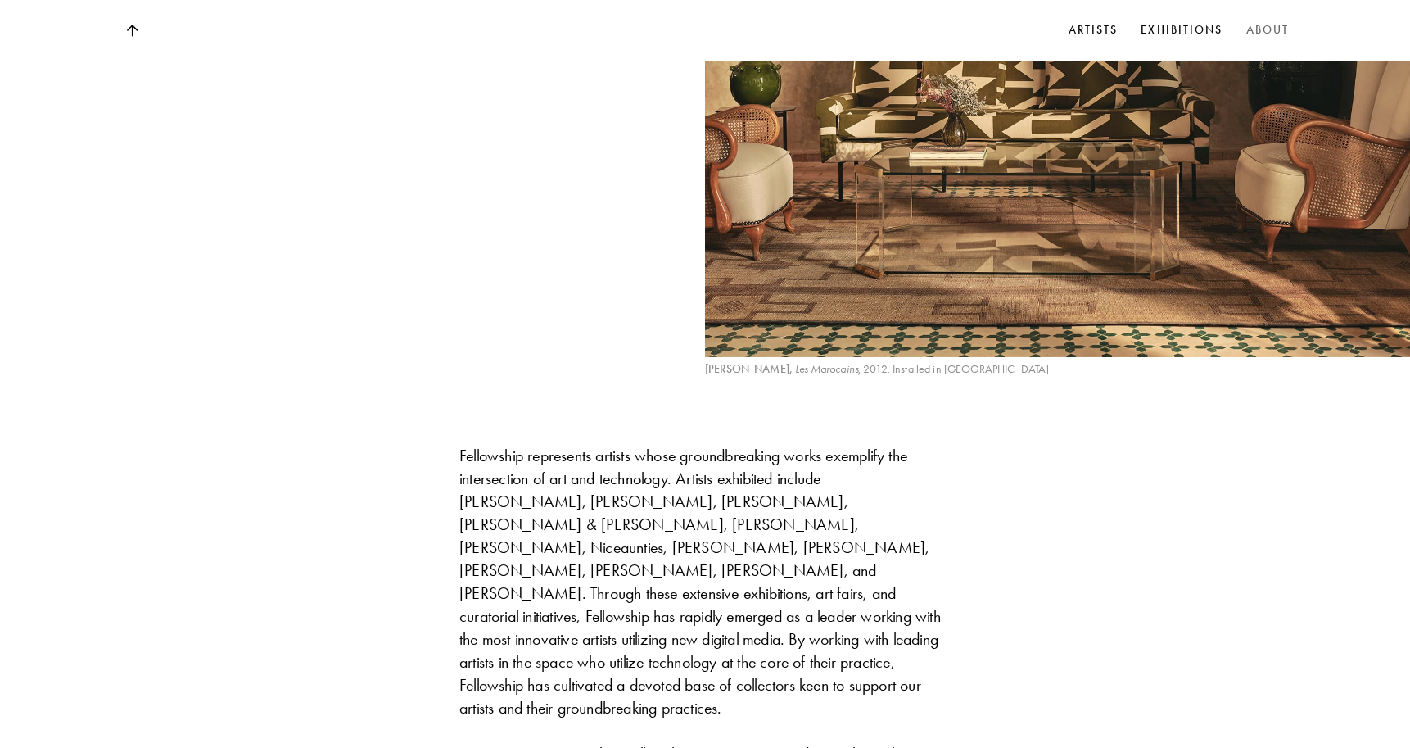
scroll to position [1621, 0]
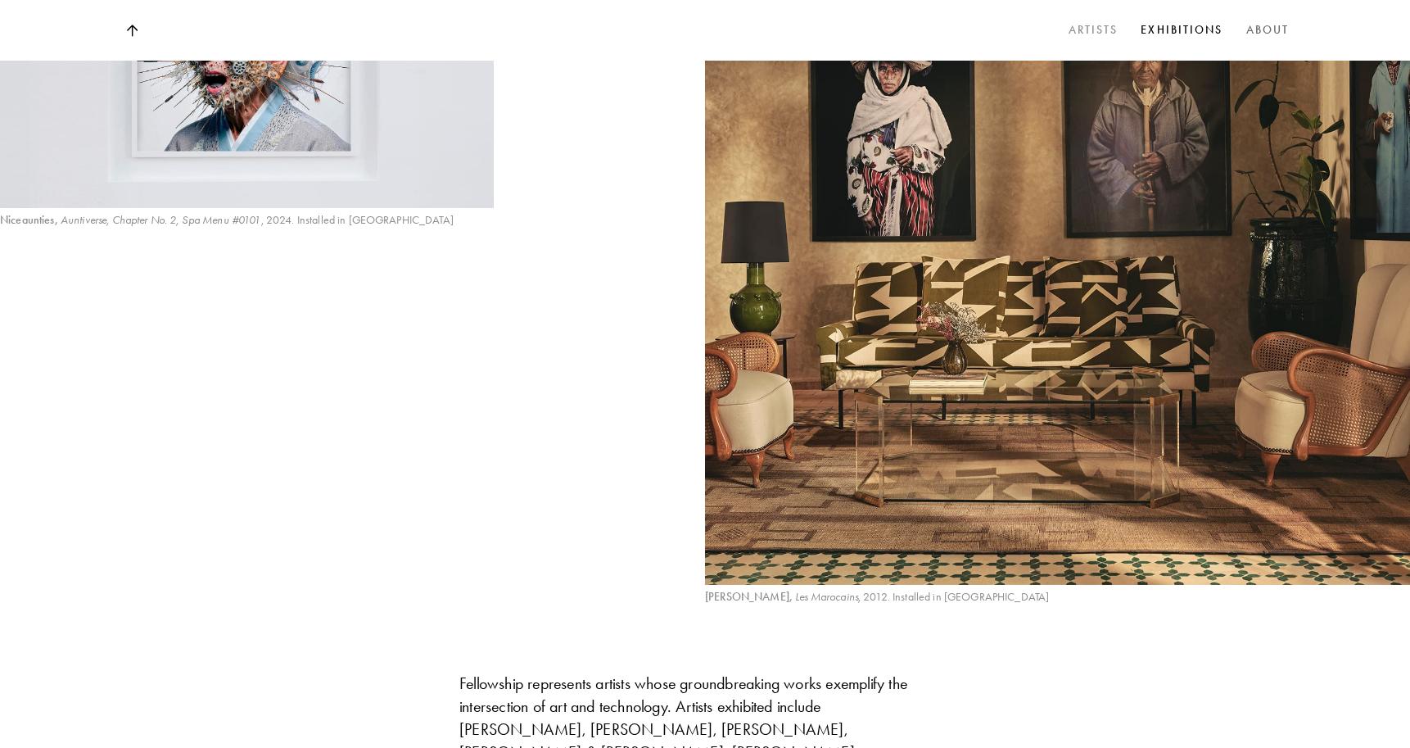
click at [1087, 26] on link "Artists" at bounding box center [1093, 30] width 56 height 25
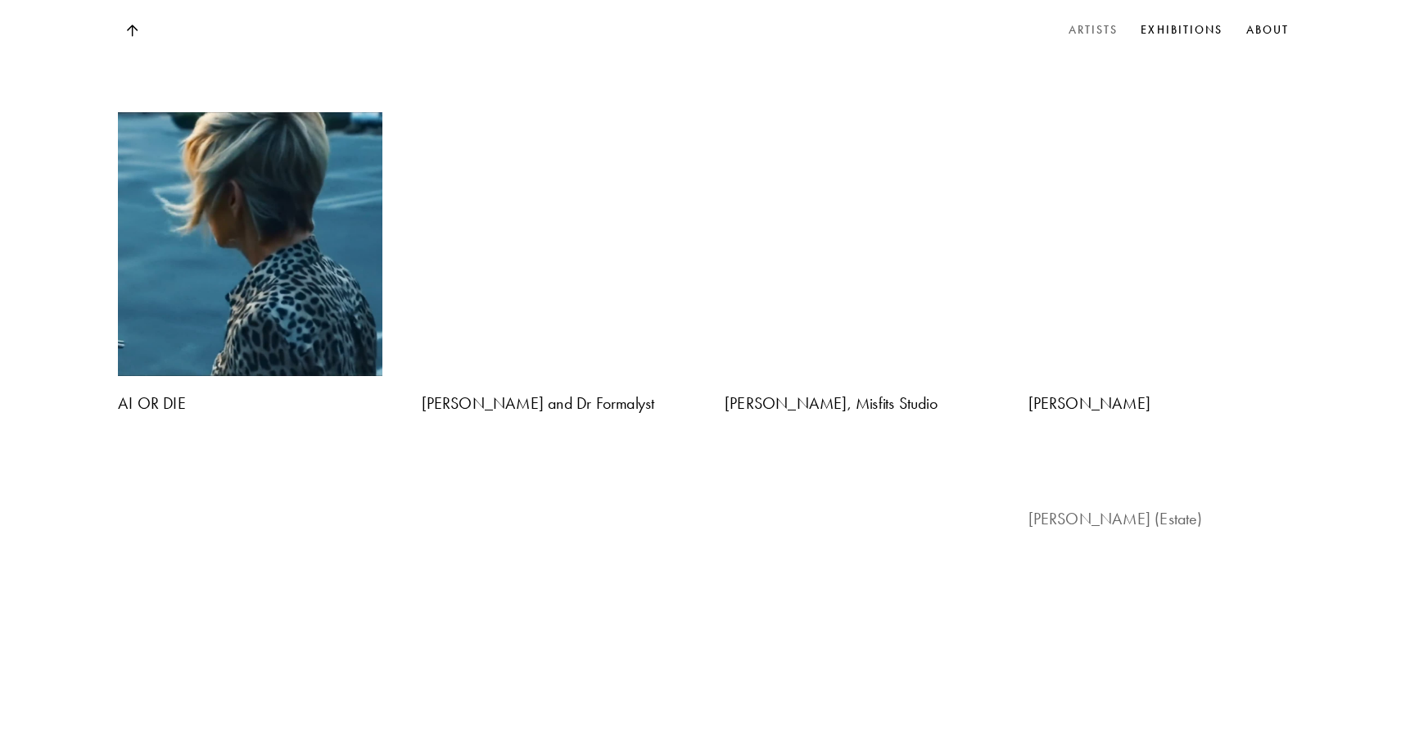
scroll to position [1416, 0]
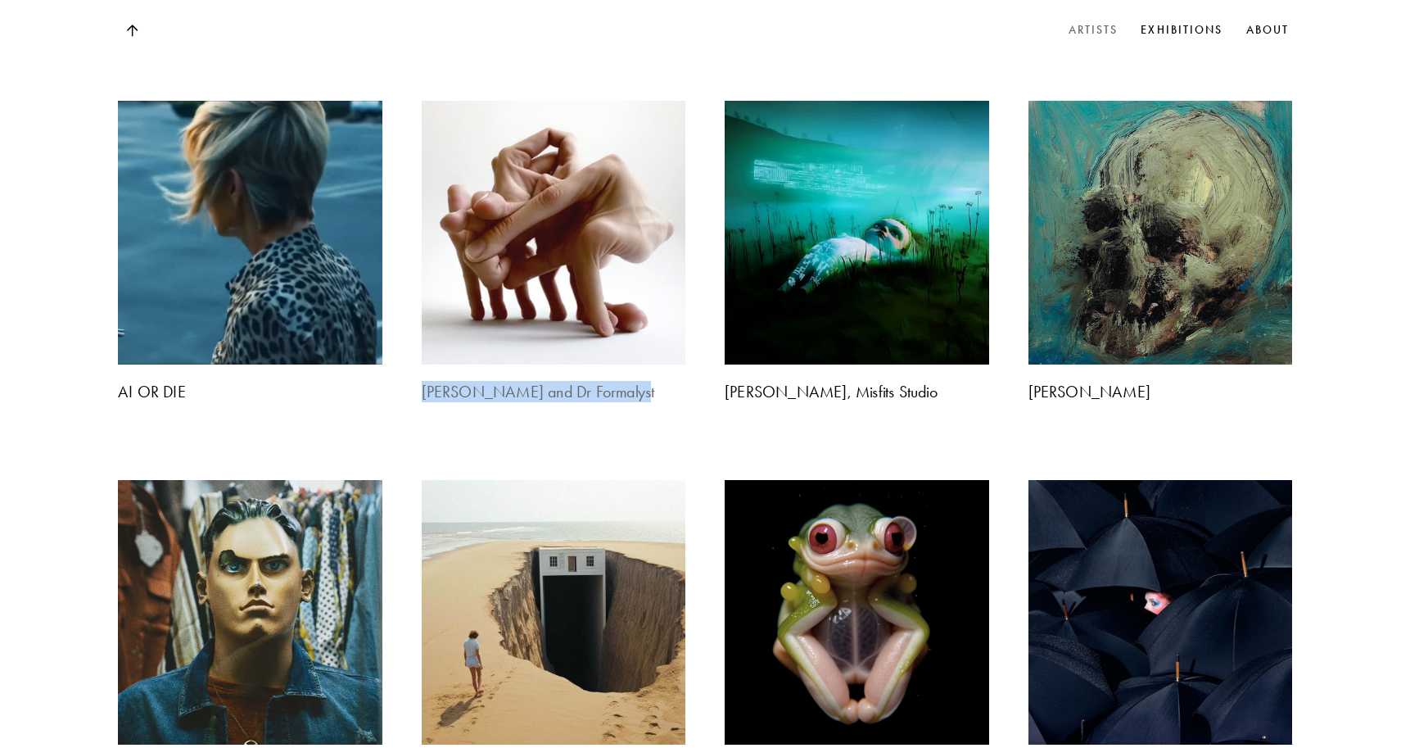
click at [542, 227] on img at bounding box center [553, 233] width 278 height 278
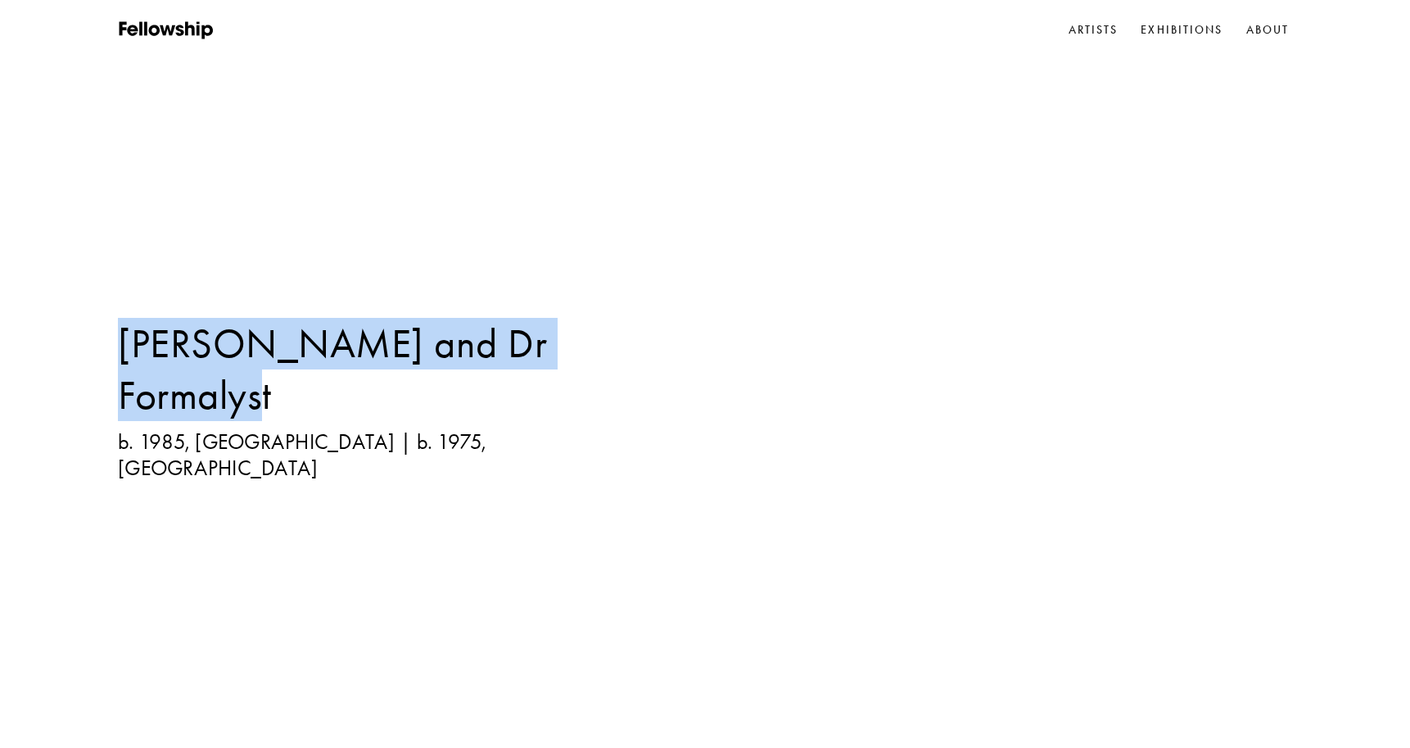
drag, startPoint x: 600, startPoint y: 385, endPoint x: 102, endPoint y: 388, distance: 497.8
click at [102, 388] on div "Irina Angles and Dr Formalyst b. 1985, France | b. 1975, Spain" at bounding box center [705, 374] width 1410 height 748
copy h1 "[PERSON_NAME] and Dr Formalyst"
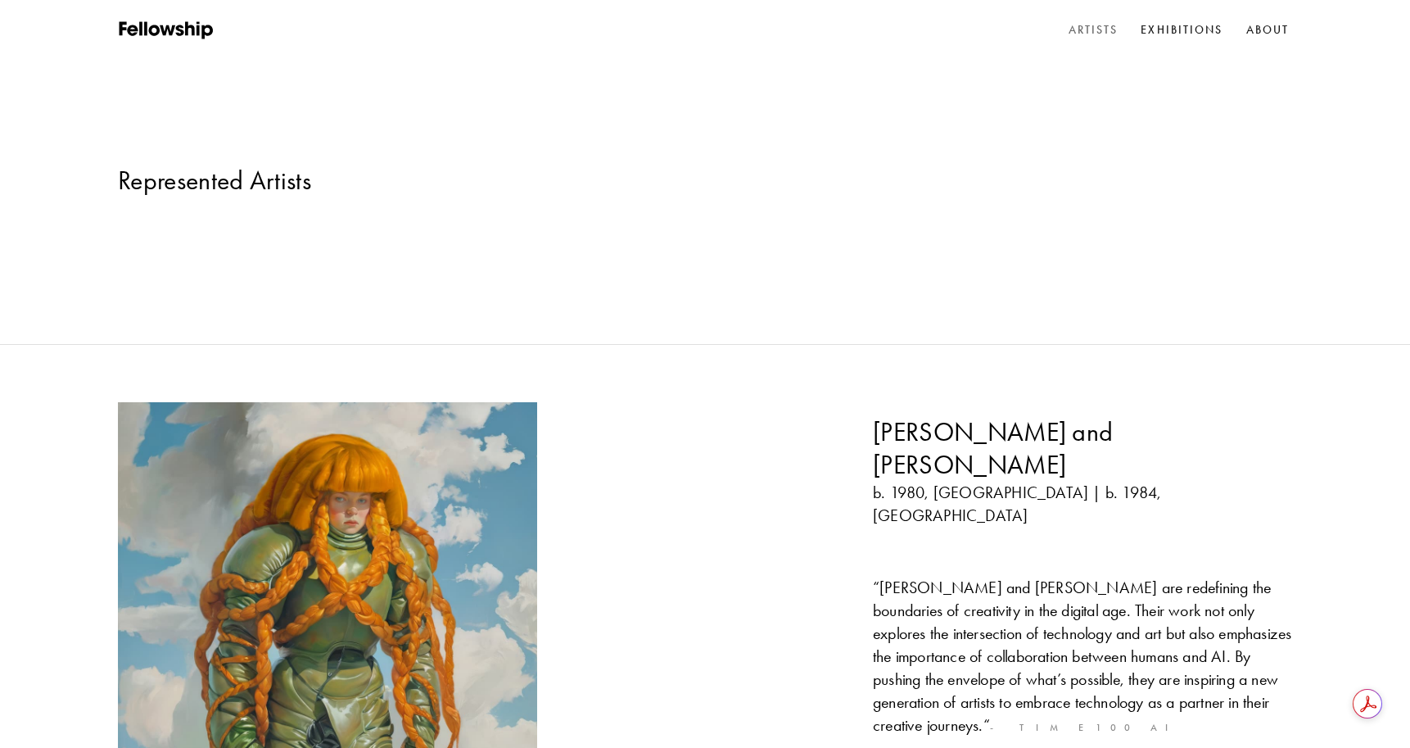
click at [1104, 29] on link "Artists" at bounding box center [1093, 30] width 56 height 25
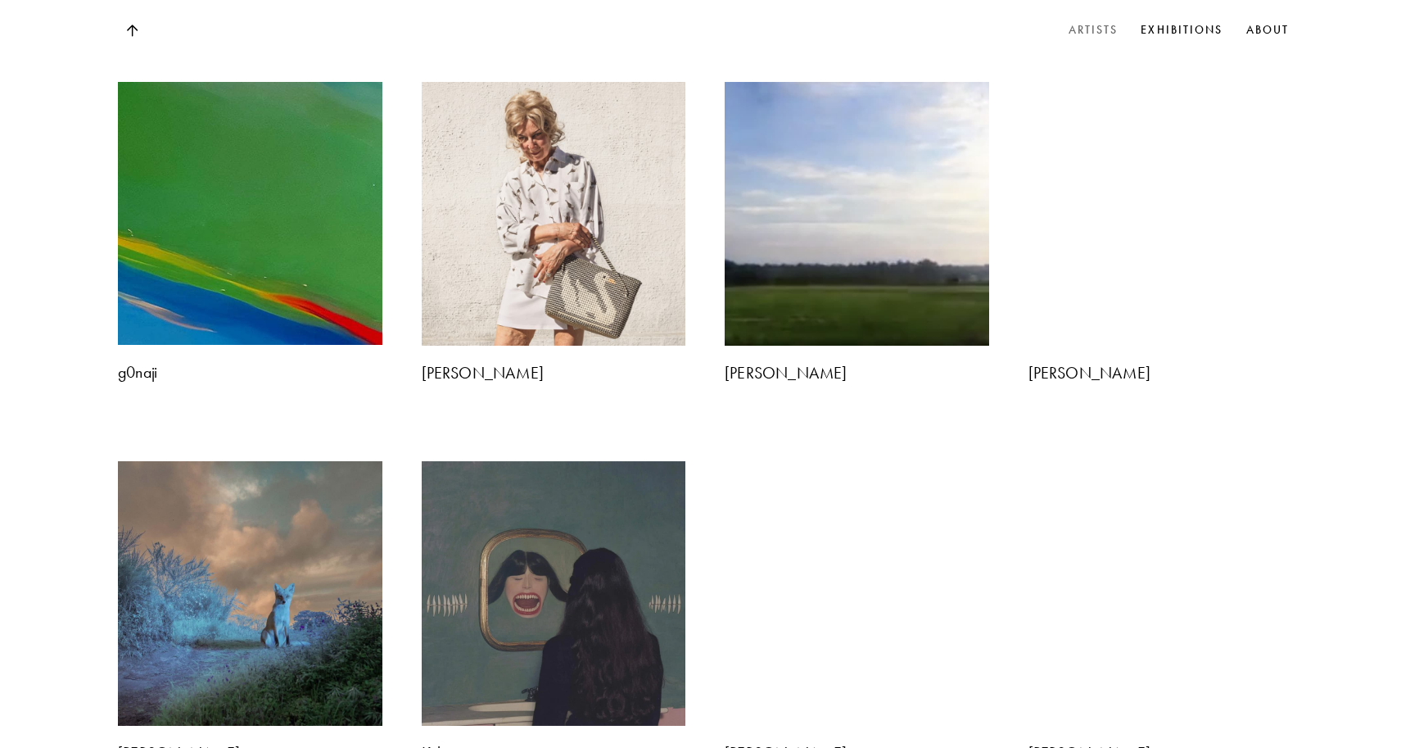
scroll to position [3092, 0]
